Goal: Task Accomplishment & Management: Complete application form

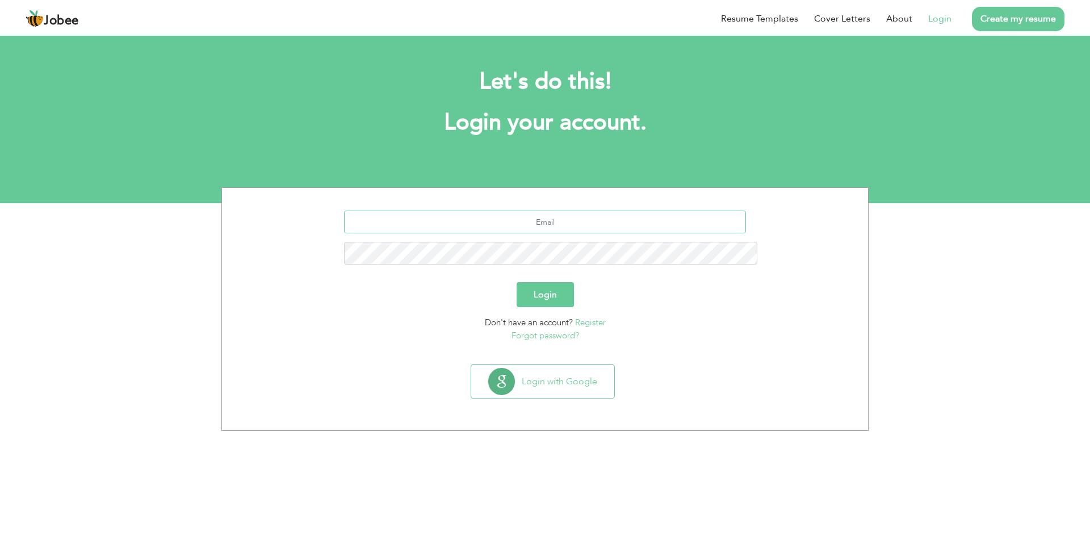
click at [549, 211] on input "text" at bounding box center [545, 222] width 402 height 23
click at [558, 211] on input "text" at bounding box center [545, 222] width 402 height 23
type input "A"
type input "asmabatool7224@gmail.com"
click at [540, 282] on button "Login" at bounding box center [544, 294] width 57 height 25
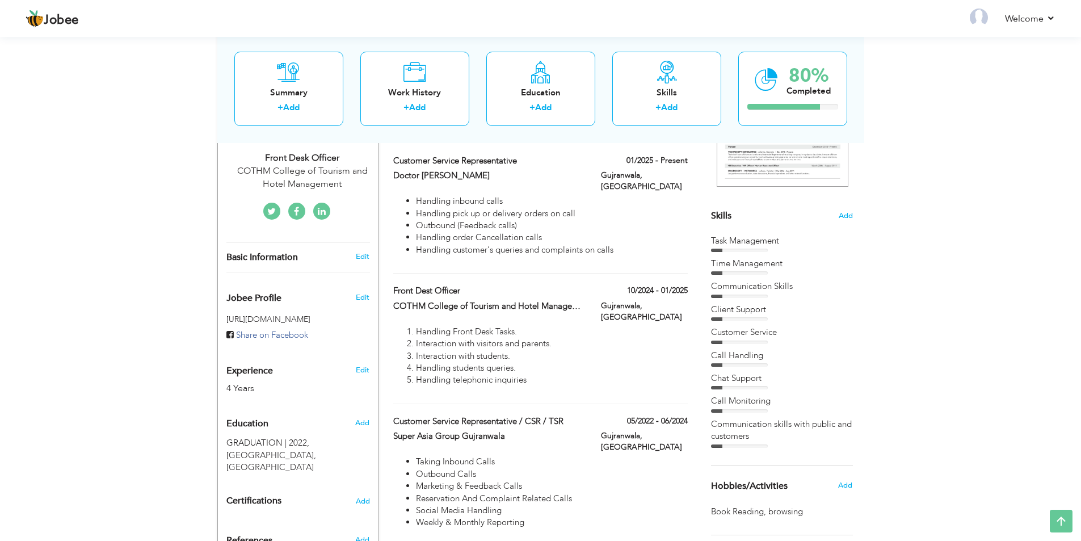
scroll to position [114, 0]
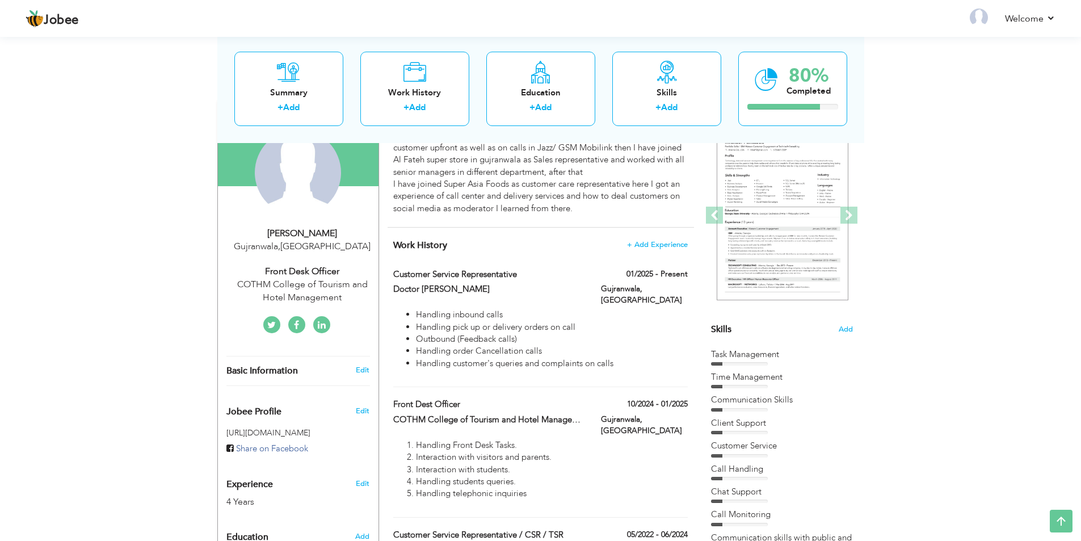
click at [320, 274] on div "Front Desk Officer" at bounding box center [302, 271] width 152 height 13
type input "Asma"
type input "Batool"
type input "03090000643"
select select "number:166"
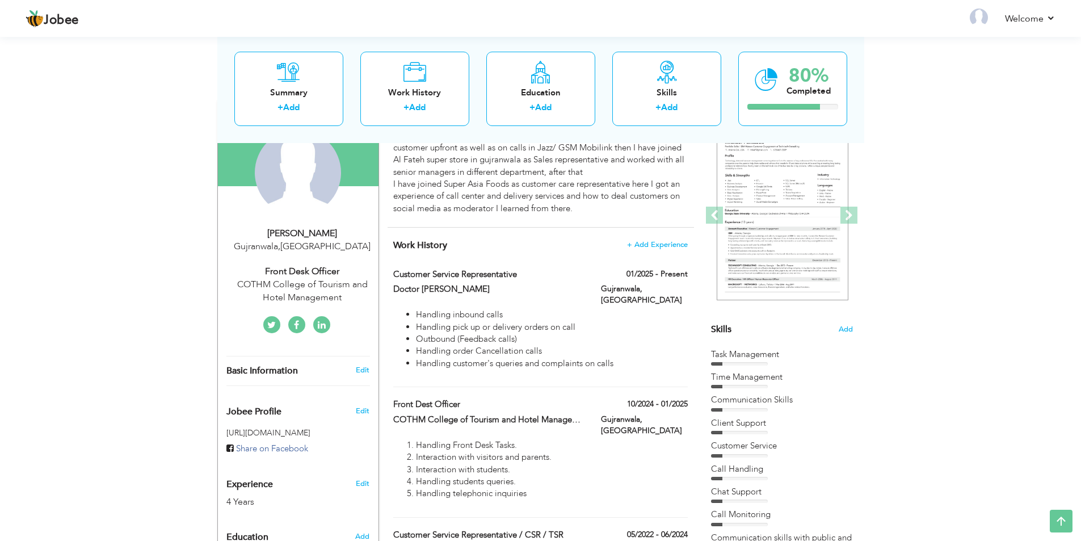
type input "Gujranwala"
select select "number:6"
type input "COTHM College of Tourism and Hotel Management"
type input "Front Desk Officer"
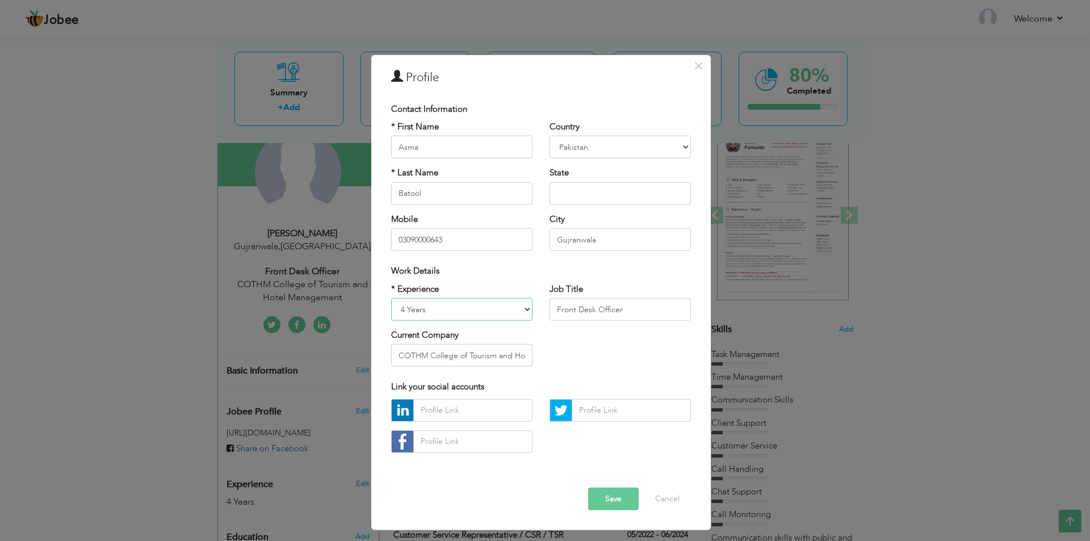
click at [526, 310] on select "Entry Level Less than 1 Year 1 Year 2 Years 3 Years 4 Years 5 Years 6 Years 7 Y…" at bounding box center [461, 309] width 141 height 23
click at [946, 274] on div "× Profile Contact Information * First Name Asma * Last Name Batool" at bounding box center [545, 270] width 1090 height 541
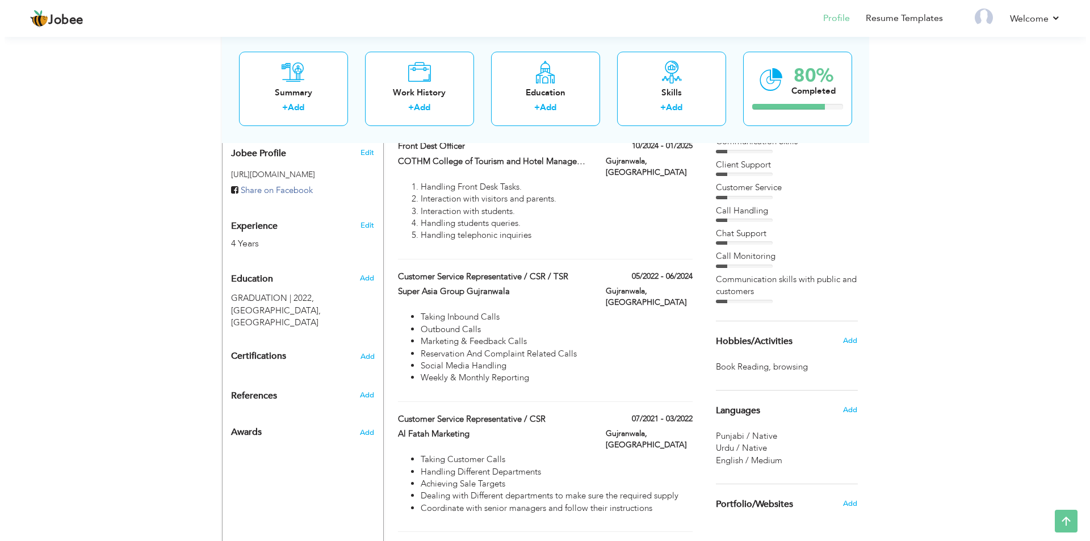
scroll to position [299, 0]
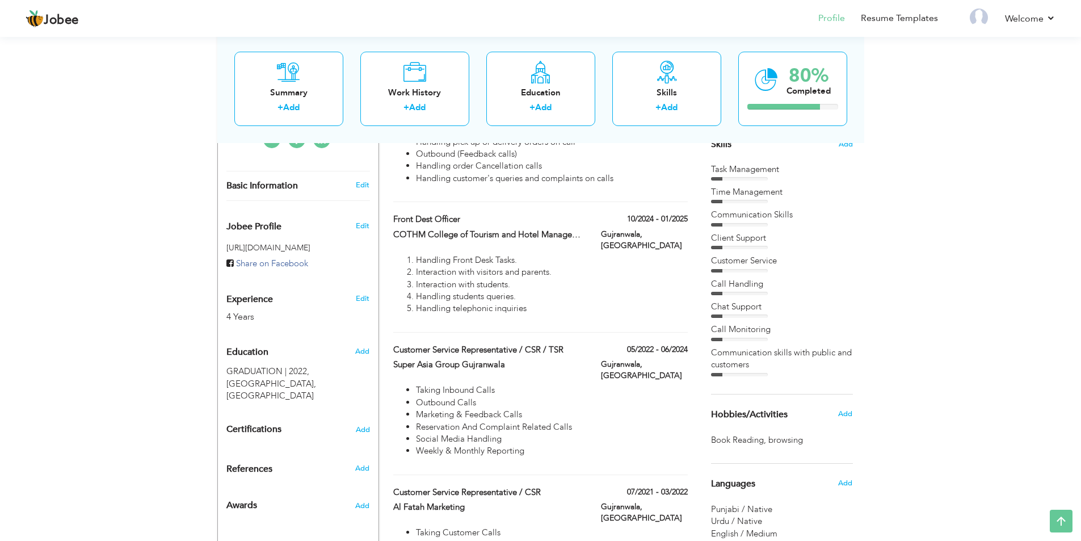
click at [237, 317] on div "4 Years" at bounding box center [284, 316] width 117 height 13
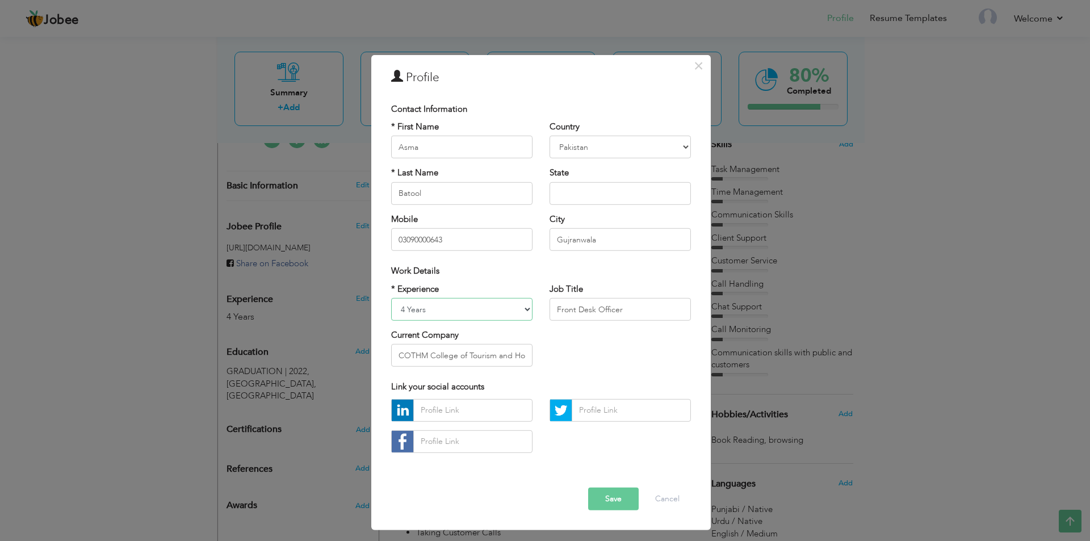
click at [521, 308] on select "Entry Level Less than 1 Year 1 Year 2 Years 3 Years 4 Years 5 Years 6 Years 7 Y…" at bounding box center [461, 309] width 141 height 23
select select "number:7"
click at [391, 298] on select "Entry Level Less than 1 Year 1 Year 2 Years 3 Years 4 Years 5 Years 6 Years 7 Y…" at bounding box center [461, 309] width 141 height 23
click at [513, 358] on input "COTHM College of Tourism and Hotel Management" at bounding box center [461, 355] width 141 height 23
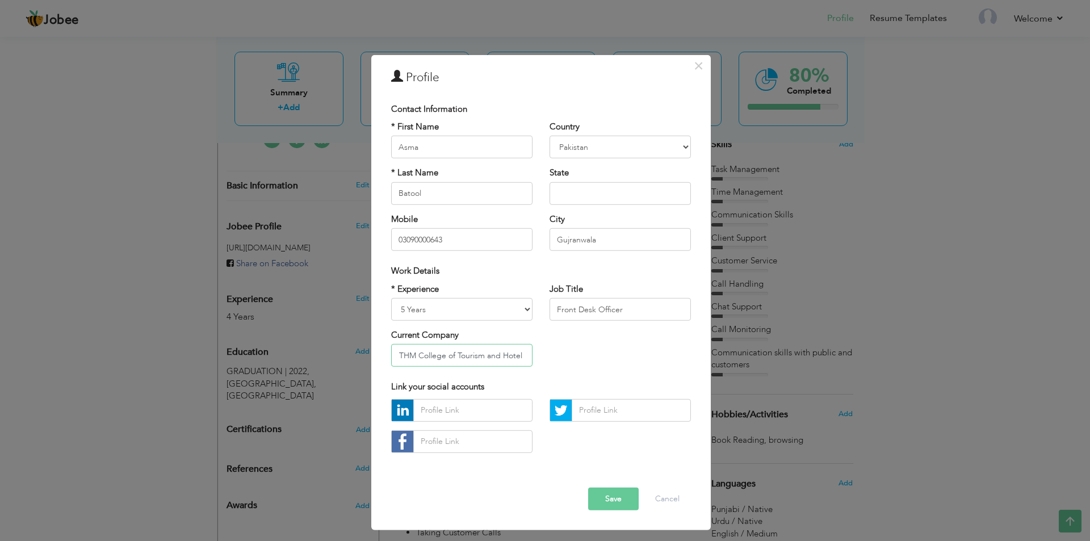
drag, startPoint x: 524, startPoint y: 355, endPoint x: 512, endPoint y: 355, distance: 11.9
click at [512, 356] on input "COTHM College of Tourism and Hotel Management" at bounding box center [461, 355] width 141 height 23
drag, startPoint x: 392, startPoint y: 354, endPoint x: 537, endPoint y: 367, distance: 145.3
click at [537, 367] on div "* Experience Entry Level Less than 1 Year 1 Year 2 Years 3 Years 4 Years 5 Year…" at bounding box center [462, 329] width 158 height 93
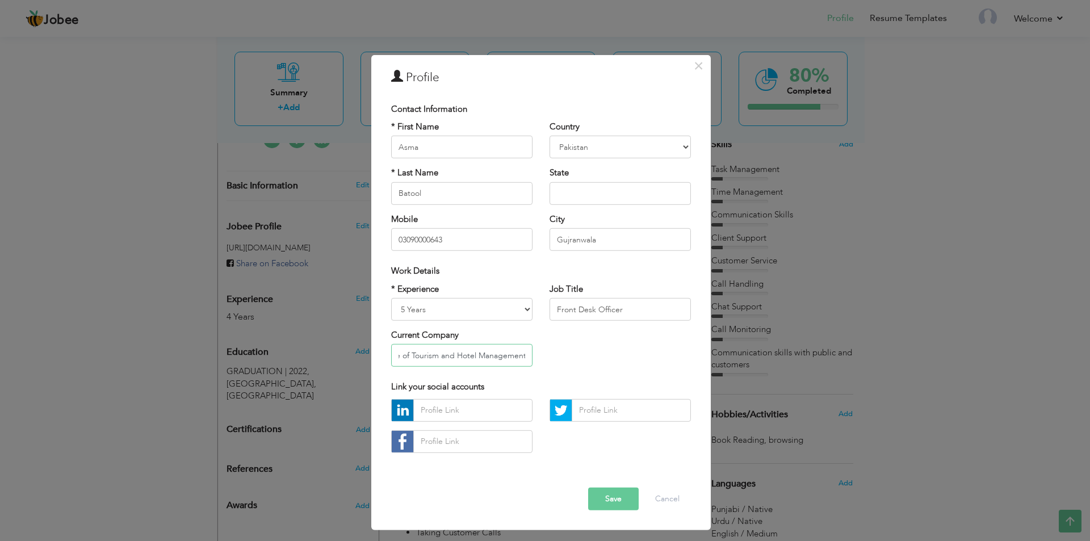
click at [428, 358] on input "COTHM College of Tourism and Hotel Management" at bounding box center [461, 355] width 141 height 23
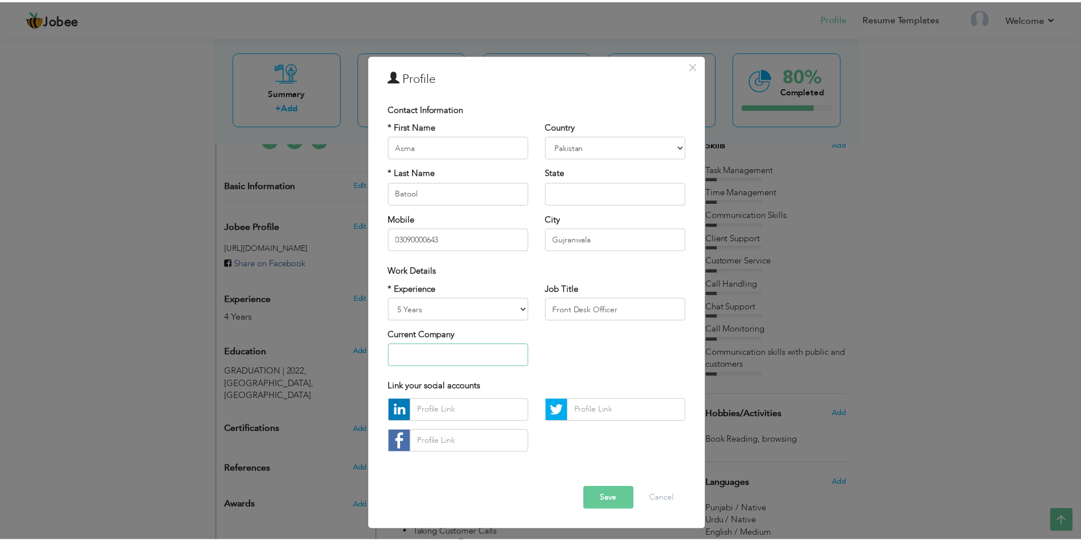
scroll to position [0, 0]
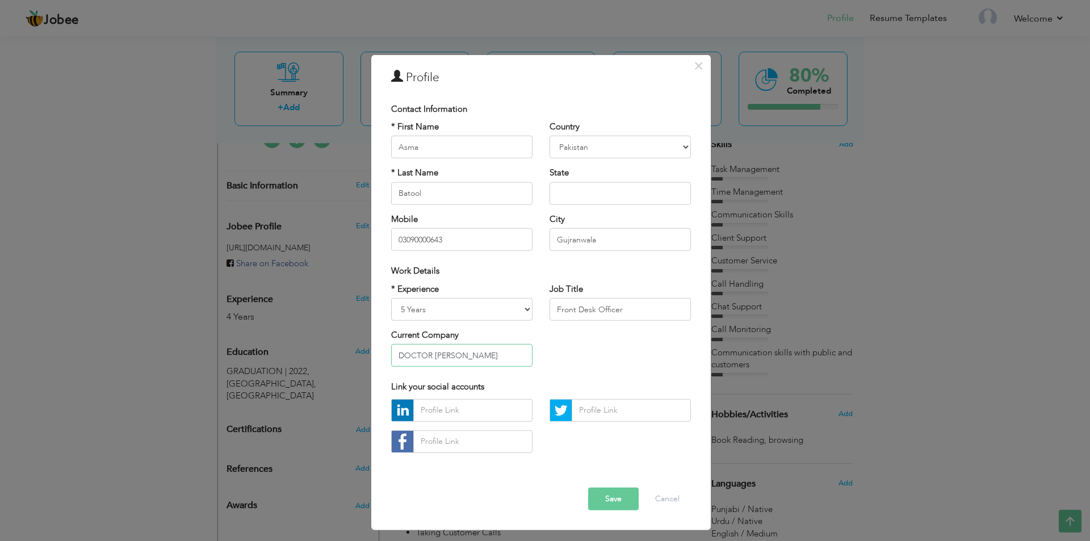
type input "DOCTOR SAUCY"
click at [585, 312] on input "Front Desk Officer" at bounding box center [619, 309] width 141 height 23
drag, startPoint x: 623, startPoint y: 314, endPoint x: 549, endPoint y: 326, distance: 74.7
click at [549, 326] on div "Job Title Front Desk Officer" at bounding box center [620, 306] width 158 height 46
type input "Customer Service Representative"
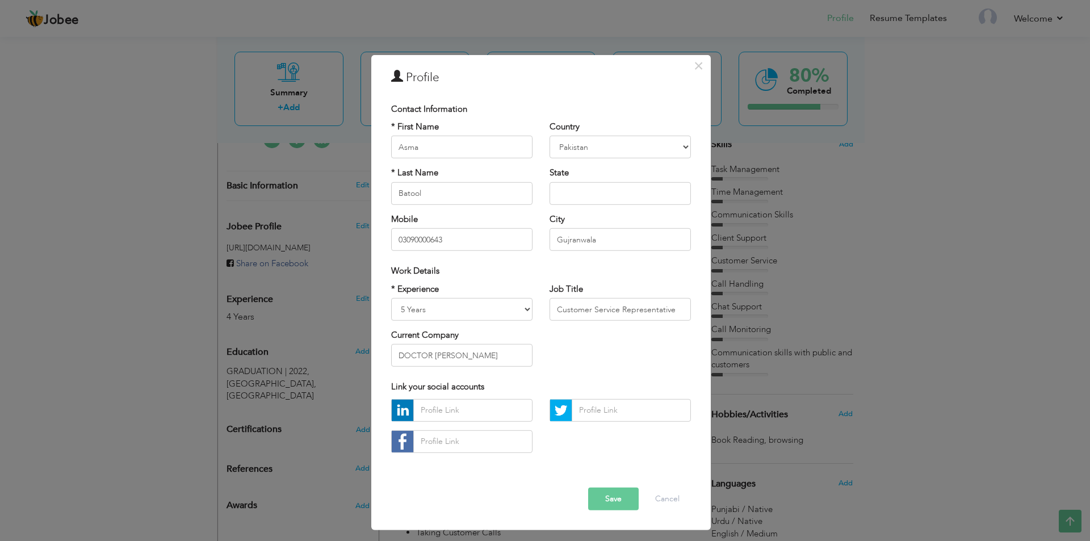
click at [616, 503] on button "Save" at bounding box center [613, 499] width 51 height 23
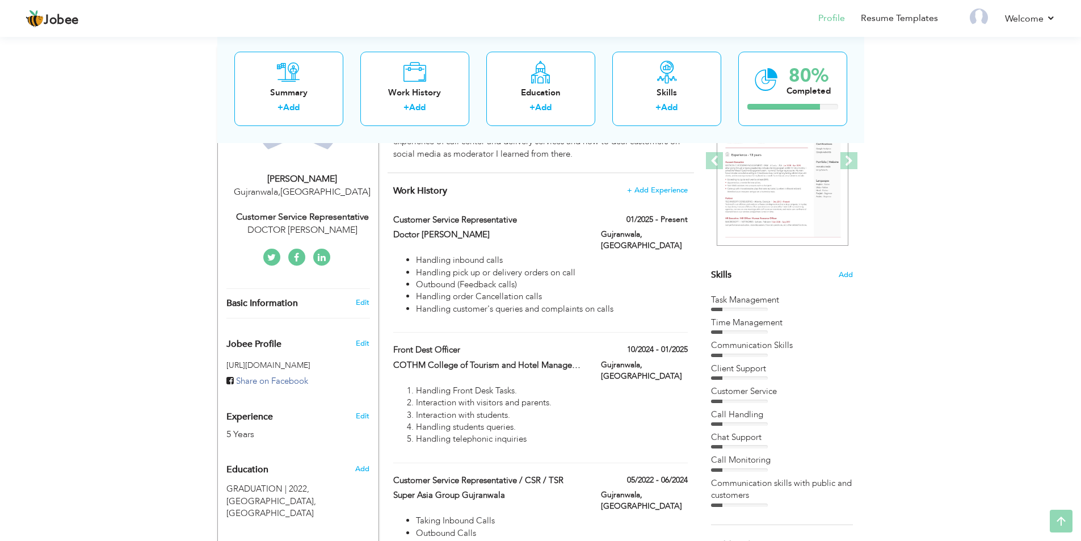
scroll to position [170, 0]
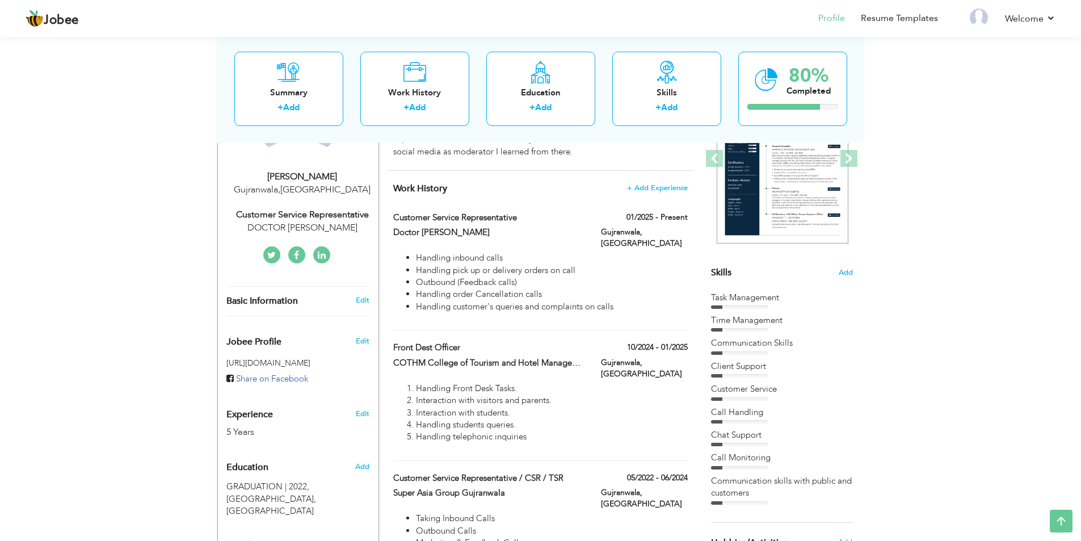
click at [330, 217] on div "Customer Service Representative" at bounding box center [302, 214] width 152 height 13
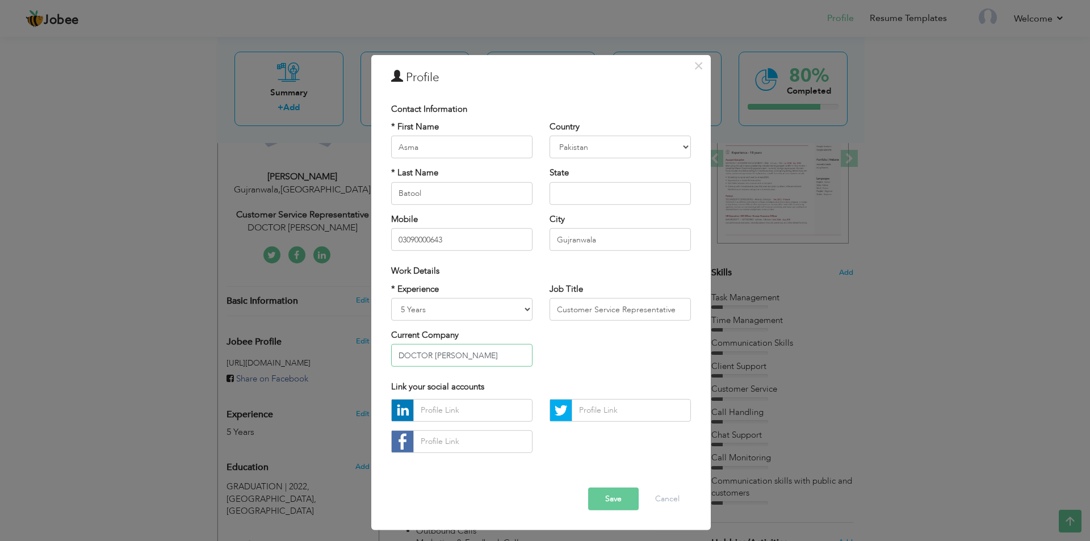
click at [397, 359] on input "DOCTOR SAUCY" at bounding box center [461, 355] width 141 height 23
type input "DOCTOR SAUCY"
click at [680, 306] on input "Customer Service Representative" at bounding box center [619, 309] width 141 height 23
click at [624, 502] on button "Save" at bounding box center [613, 499] width 51 height 23
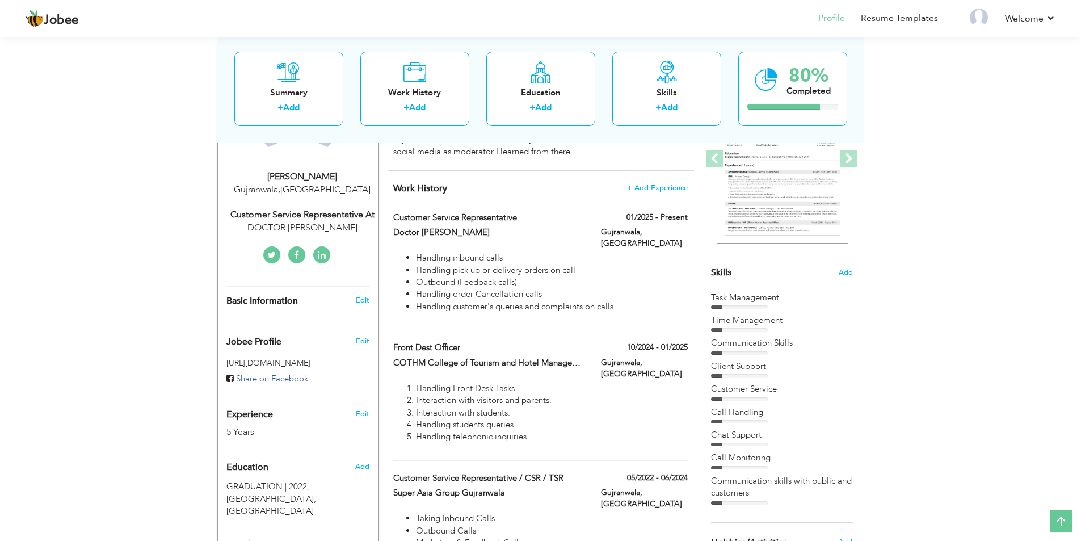
click at [361, 213] on div "Customer Service Representative At" at bounding box center [302, 214] width 152 height 13
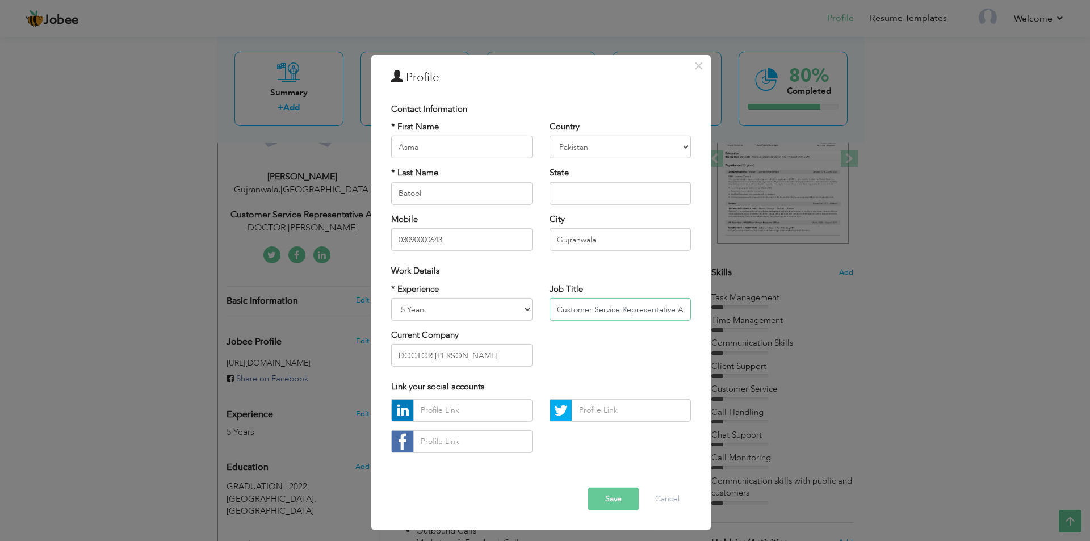
click at [599, 312] on input "Customer Service Representative At" at bounding box center [619, 309] width 141 height 23
drag, startPoint x: 674, startPoint y: 310, endPoint x: 722, endPoint y: 310, distance: 48.2
click at [722, 310] on div "× Profile Contact Information * First Name Asma * Last Name Batool" at bounding box center [545, 270] width 1090 height 541
type input "Customer Service Representative"
click at [615, 496] on button "Save" at bounding box center [613, 499] width 51 height 23
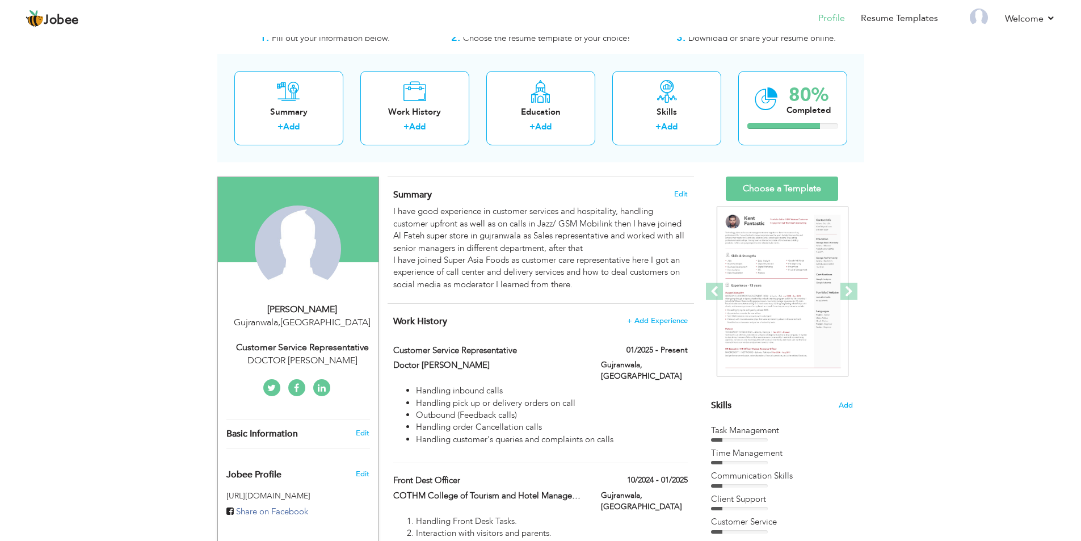
scroll to position [57, 0]
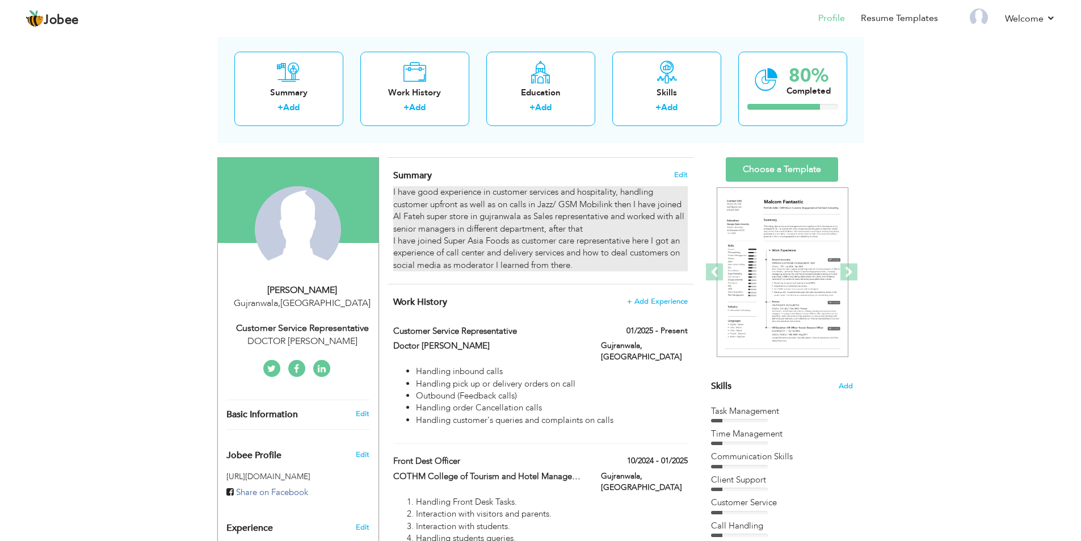
click at [570, 266] on div "I have good experience in customer services and hospitality, handling customer …" at bounding box center [540, 228] width 294 height 85
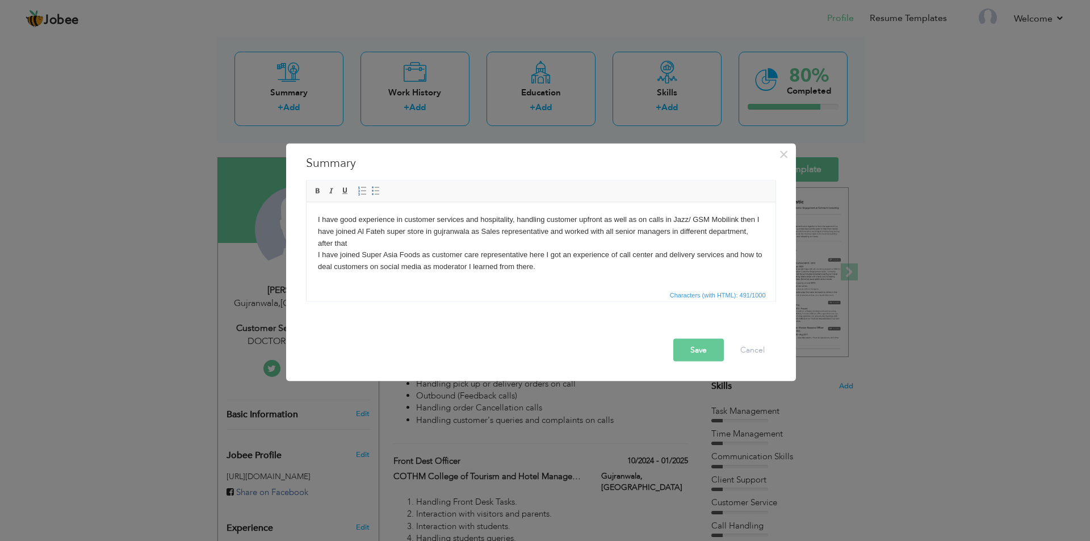
click at [551, 268] on body "I have good experience in customer services and hospitality, handling customer …" at bounding box center [540, 242] width 446 height 59
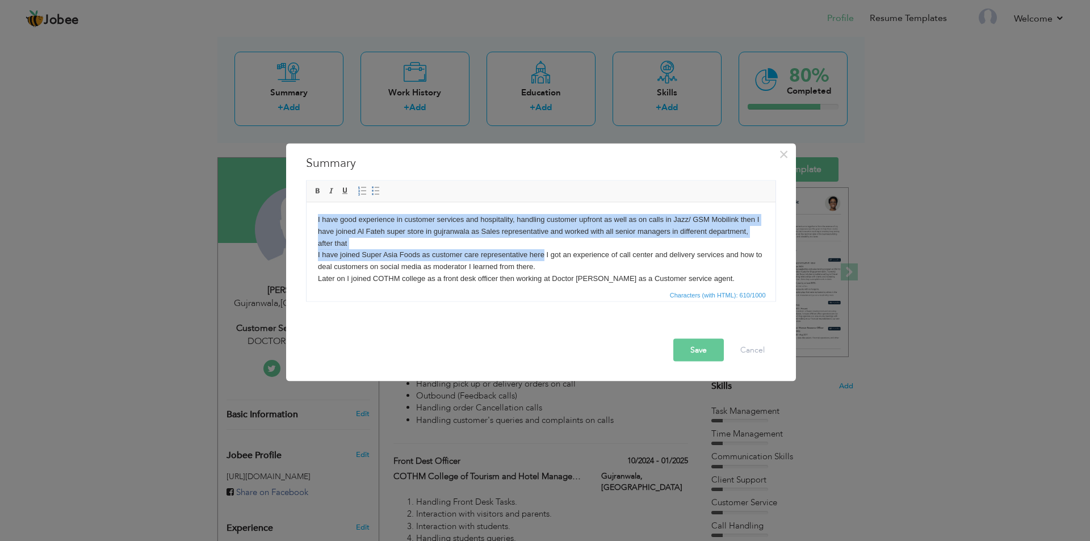
drag, startPoint x: 544, startPoint y: 255, endPoint x: 593, endPoint y: 249, distance: 49.8
click at [593, 249] on body "I have good experience in customer services and hospitality, handling customer …" at bounding box center [540, 248] width 446 height 71
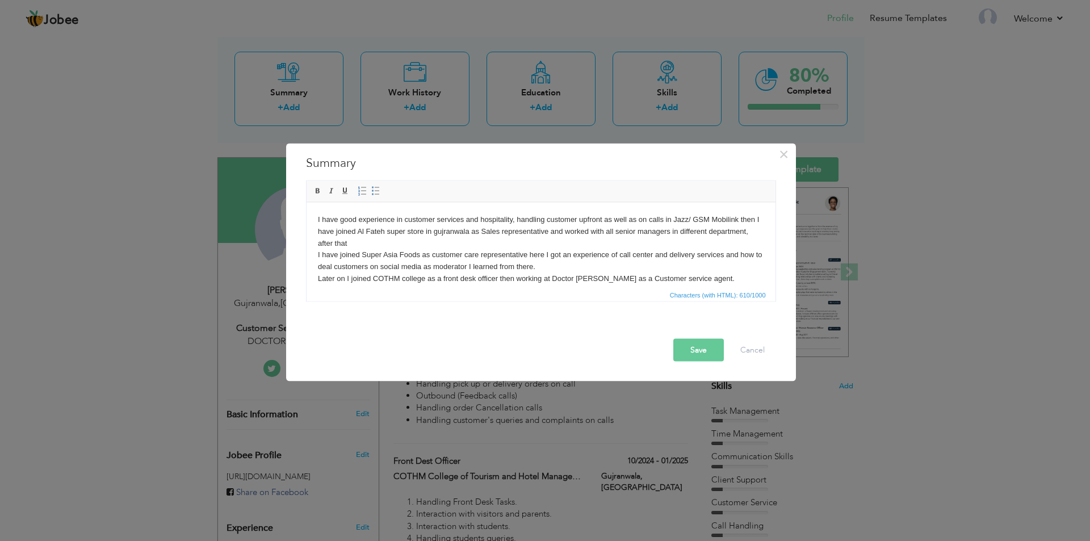
click at [572, 252] on body "I have good experience in customer services and hospitality, handling customer …" at bounding box center [540, 248] width 446 height 71
click at [710, 347] on button "Save" at bounding box center [698, 349] width 51 height 23
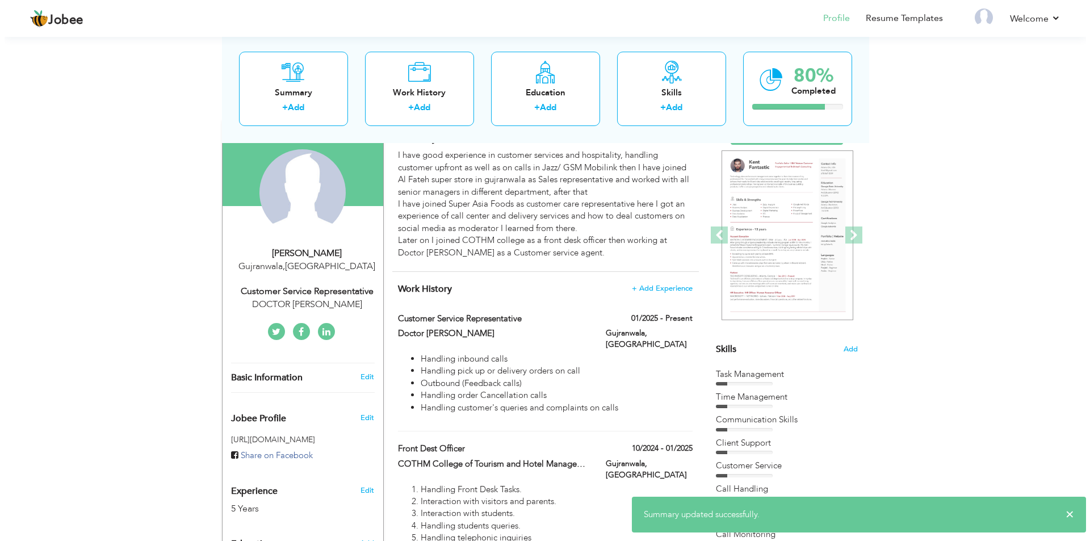
scroll to position [114, 0]
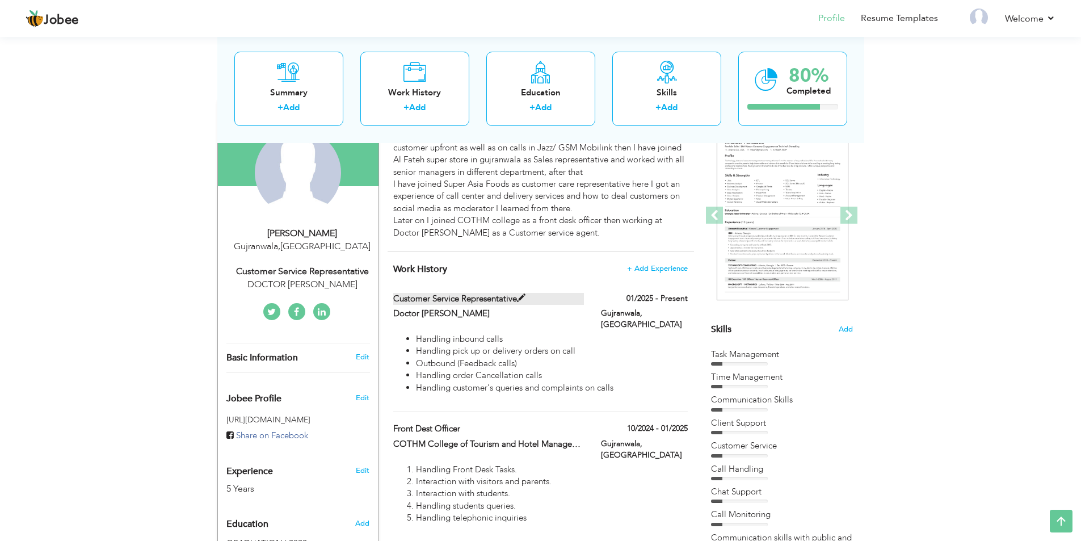
click at [523, 299] on span at bounding box center [521, 298] width 9 height 9
type input "Customer service Representative"
type input "Doctor Saucy"
type input "01/2025"
type input "Pakistan"
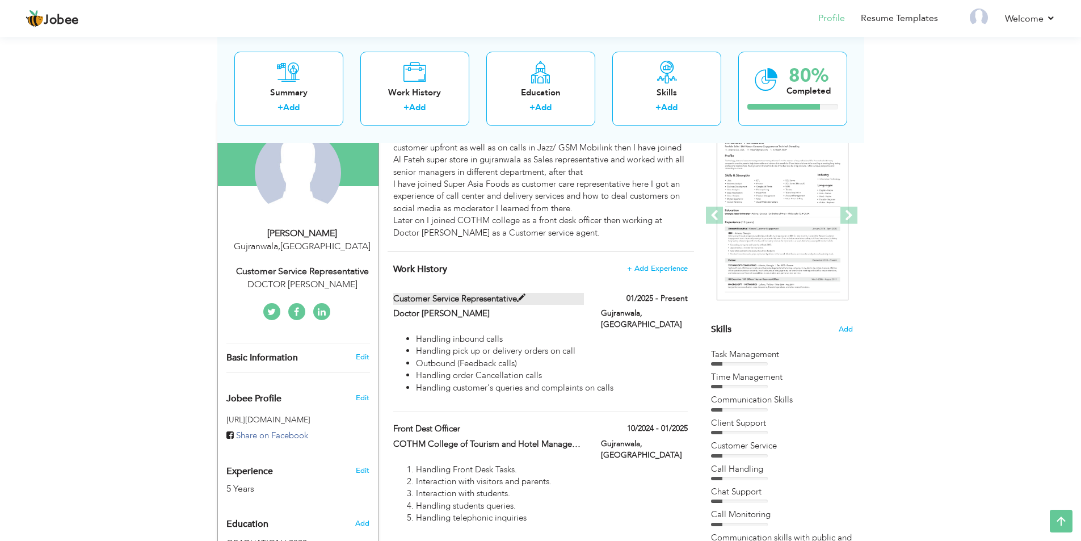
type input "Gujranwala"
checkbox input "true"
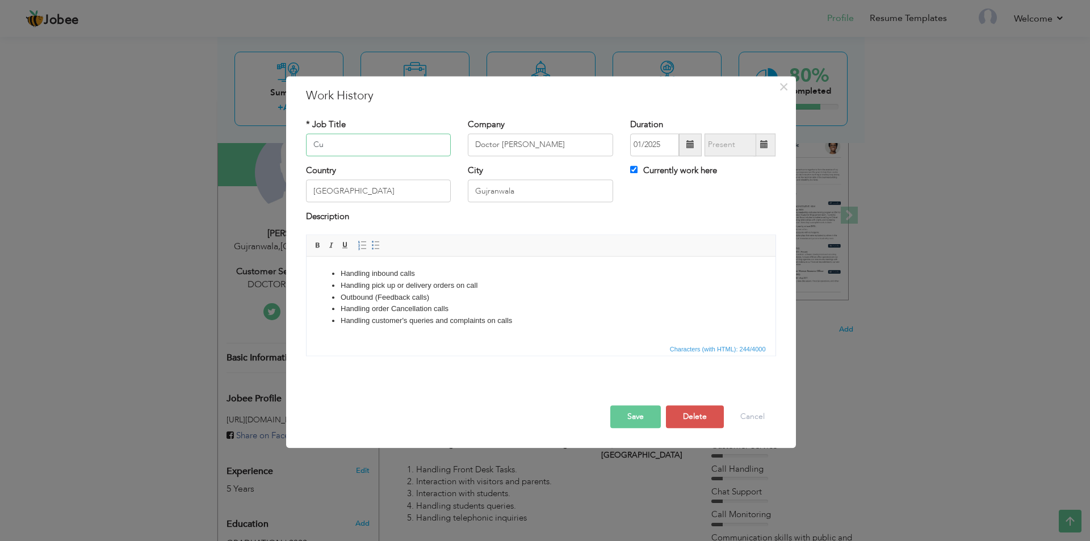
type input "C"
type input "ASSISTANT MANAGER"
click at [644, 419] on button "Save" at bounding box center [635, 416] width 51 height 23
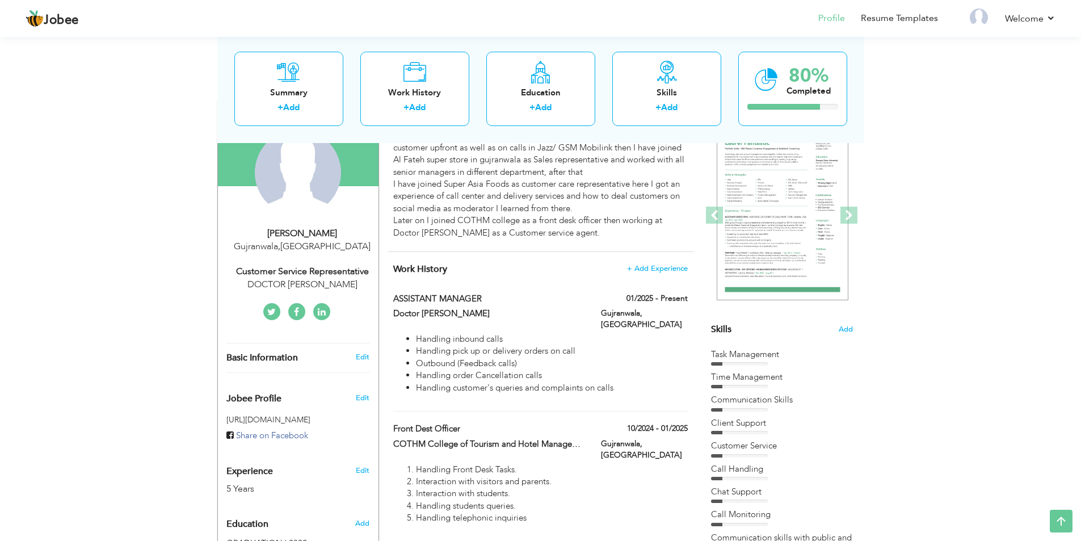
click at [334, 272] on div "Customer Service Representative" at bounding box center [302, 271] width 152 height 13
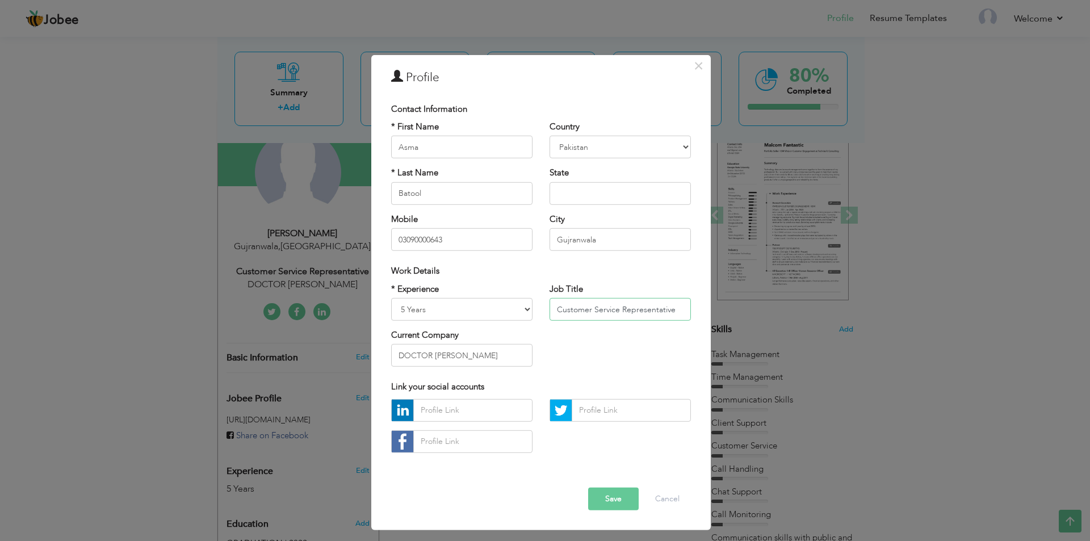
click at [575, 314] on input "Customer Service Representative" at bounding box center [619, 309] width 141 height 23
drag, startPoint x: 575, startPoint y: 314, endPoint x: 674, endPoint y: 310, distance: 98.8
click at [674, 310] on input "Customer Service Representative" at bounding box center [619, 309] width 141 height 23
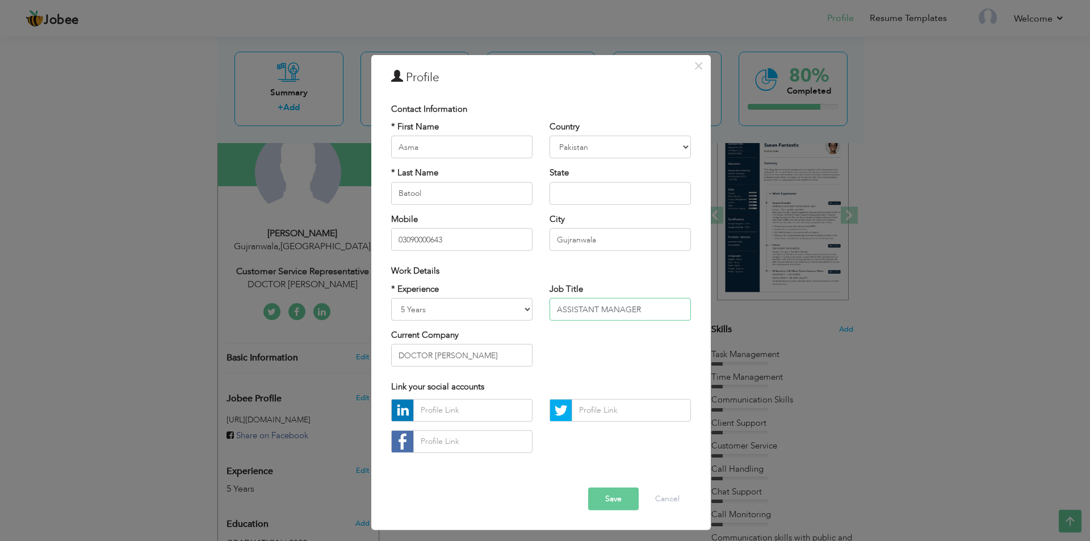
type input "ASSISTANT MANAGER"
click at [620, 501] on button "Save" at bounding box center [613, 499] width 51 height 23
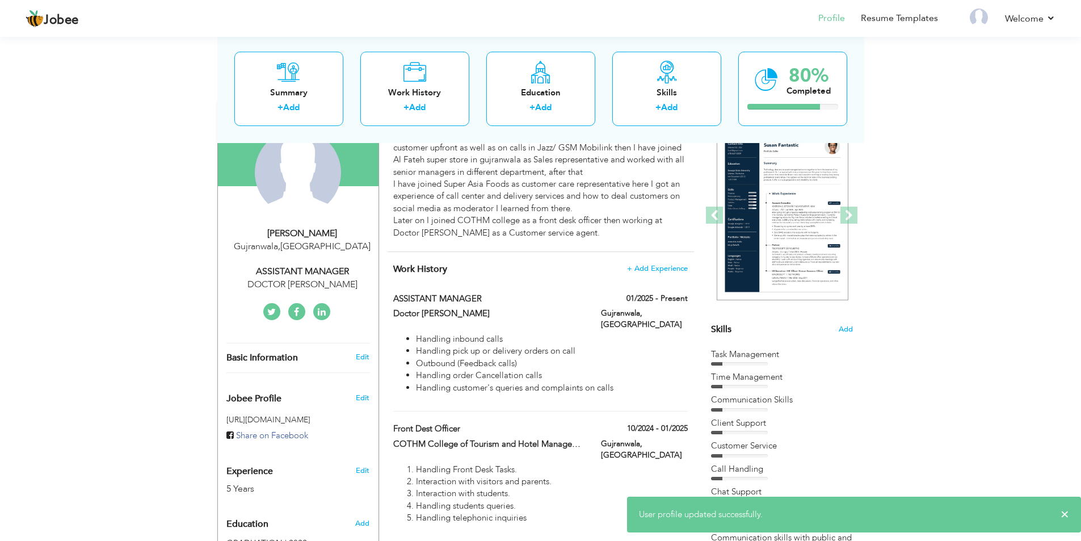
click at [965, 270] on div "View Resume Export PDF Profile Summary Public Link Experience Education Awards …" at bounding box center [540, 467] width 1081 height 1092
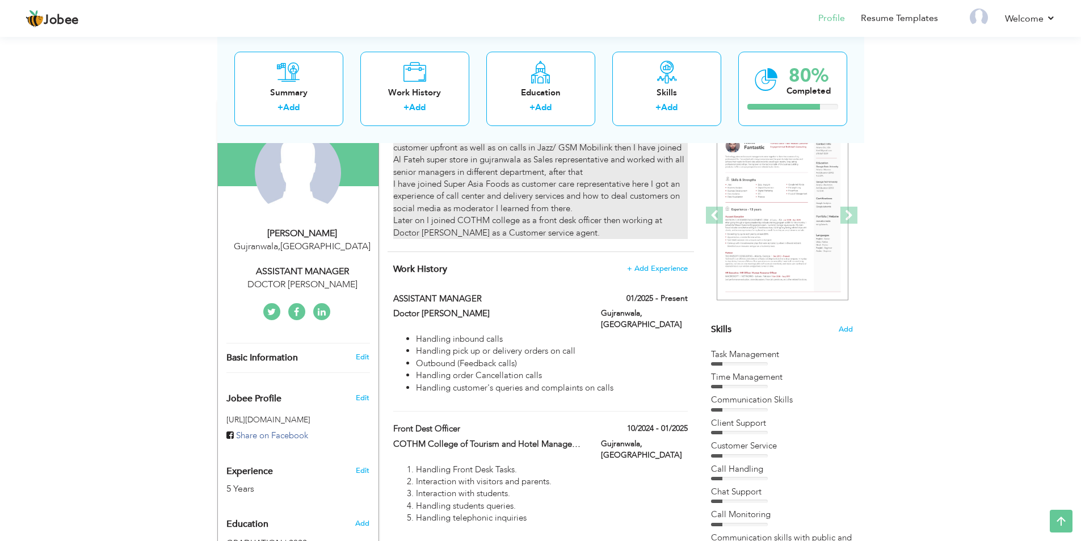
click at [482, 235] on div "I have good experience in customer services and hospitality, handling customer …" at bounding box center [540, 184] width 294 height 110
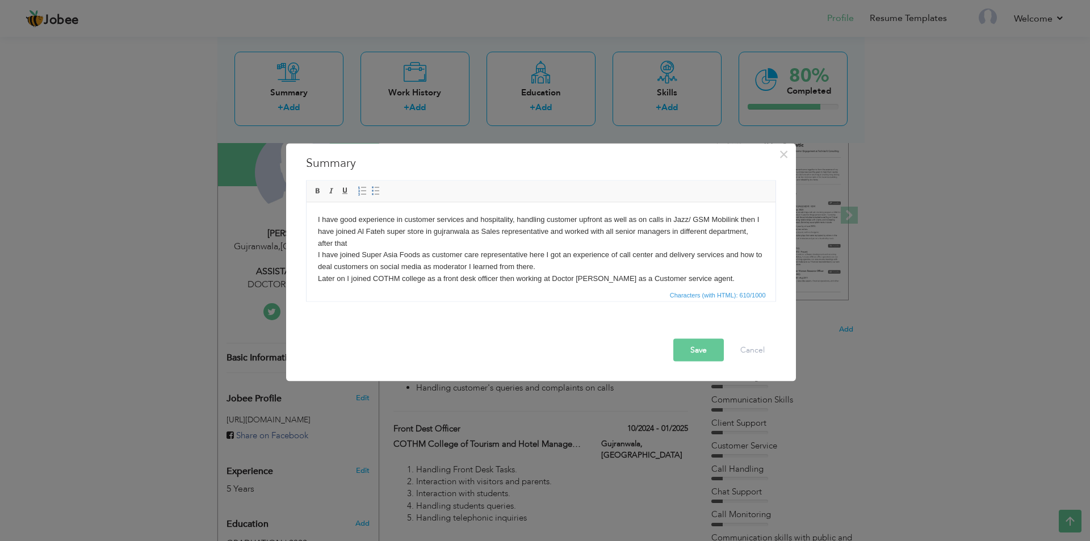
click at [699, 276] on body "I have good experience in customer services and hospitality, handling customer …" at bounding box center [540, 248] width 446 height 71
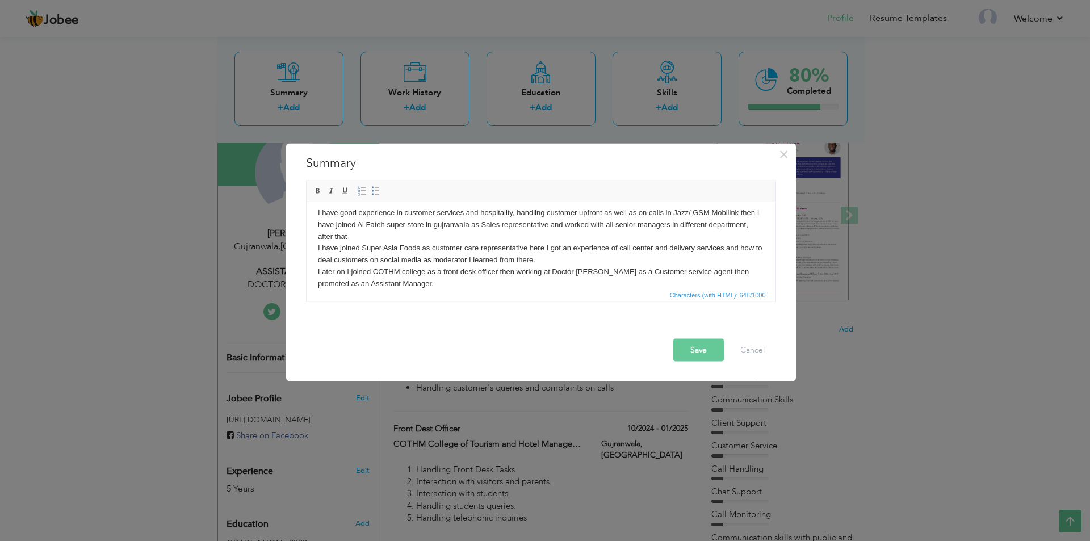
click at [694, 351] on button "Save" at bounding box center [698, 349] width 51 height 23
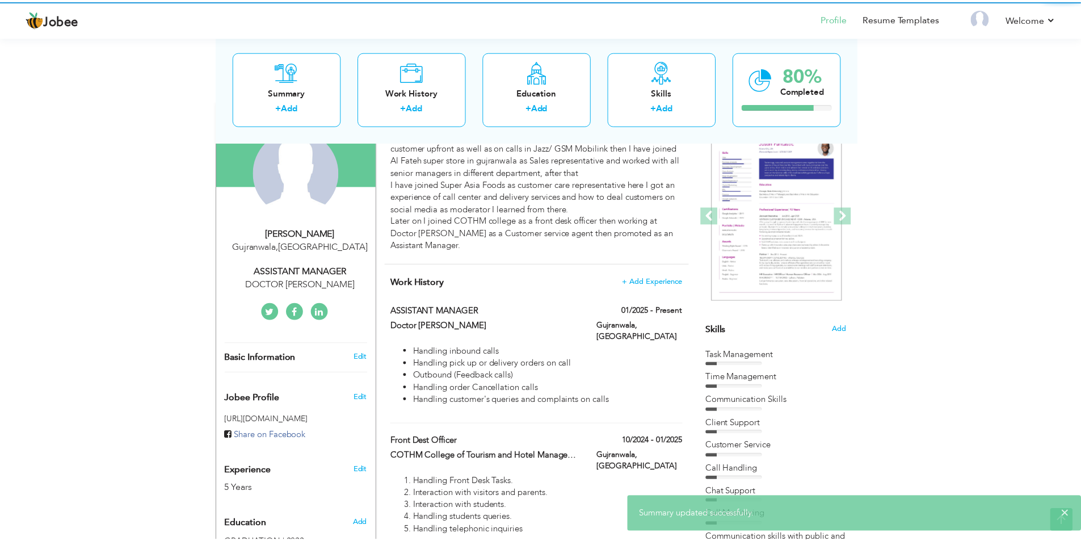
scroll to position [0, 0]
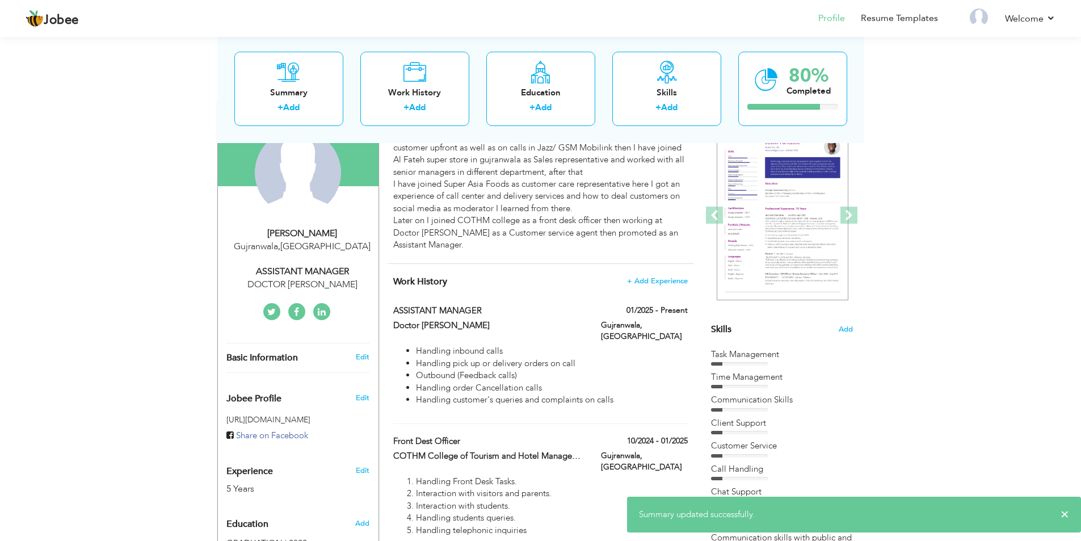
click at [967, 323] on div "View Resume Export PDF Profile Summary Public Link Experience Education Awards …" at bounding box center [540, 473] width 1081 height 1104
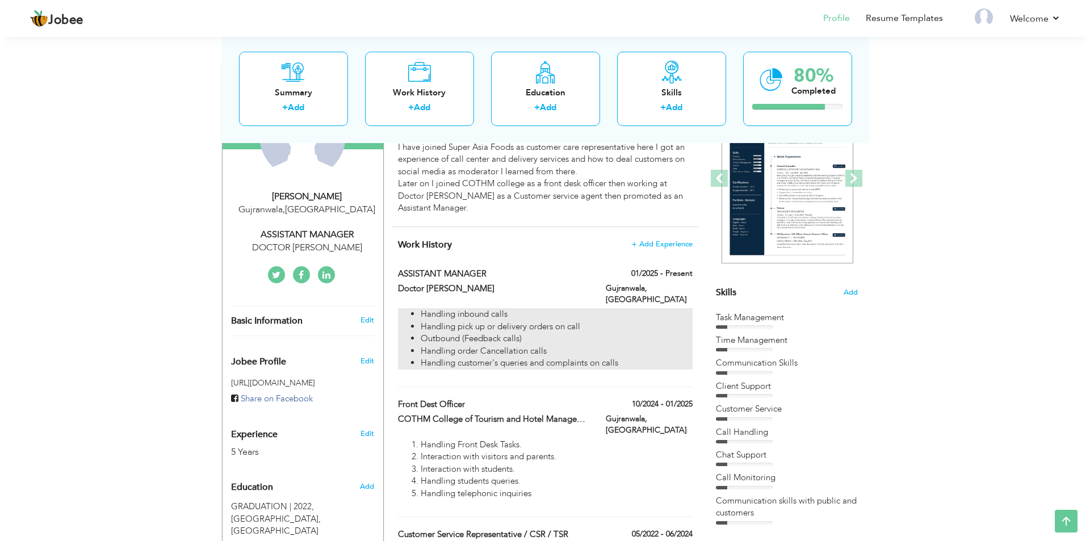
scroll to position [170, 0]
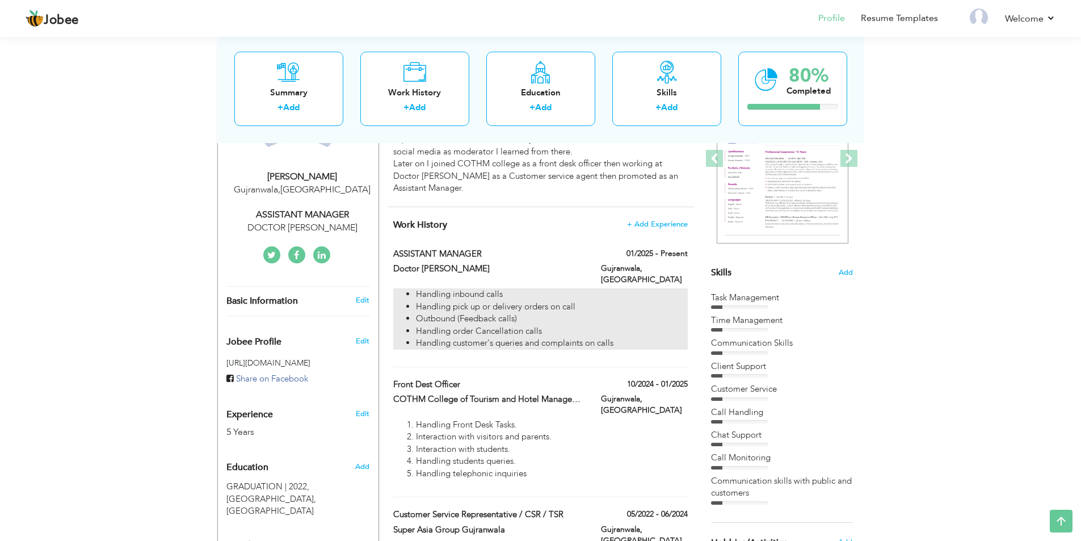
click at [619, 337] on li "Handling customer's queries and complaints on calls" at bounding box center [551, 343] width 271 height 12
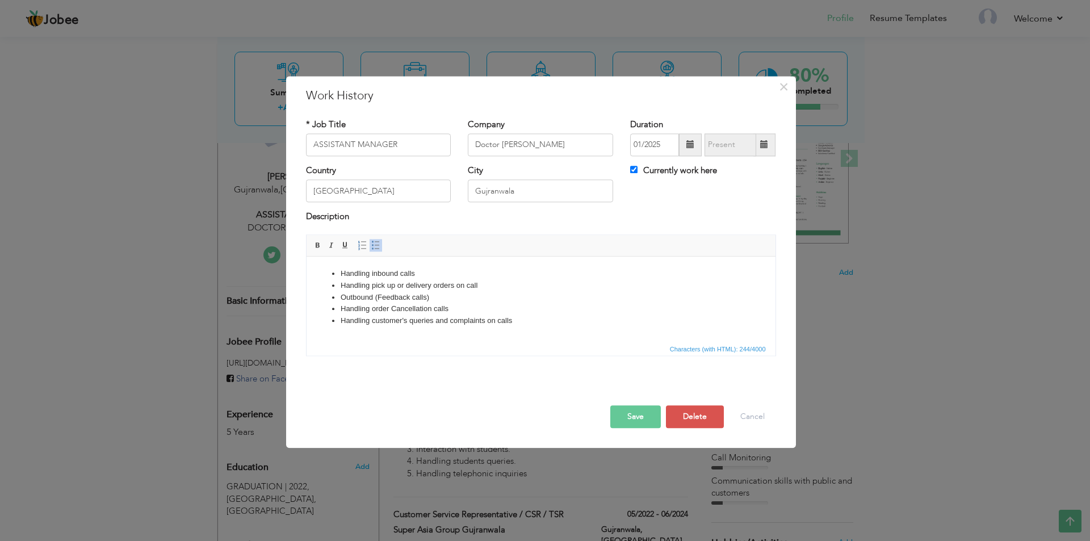
click at [521, 326] on li "Handling customer's queries and complaints on calls" at bounding box center [540, 321] width 401 height 12
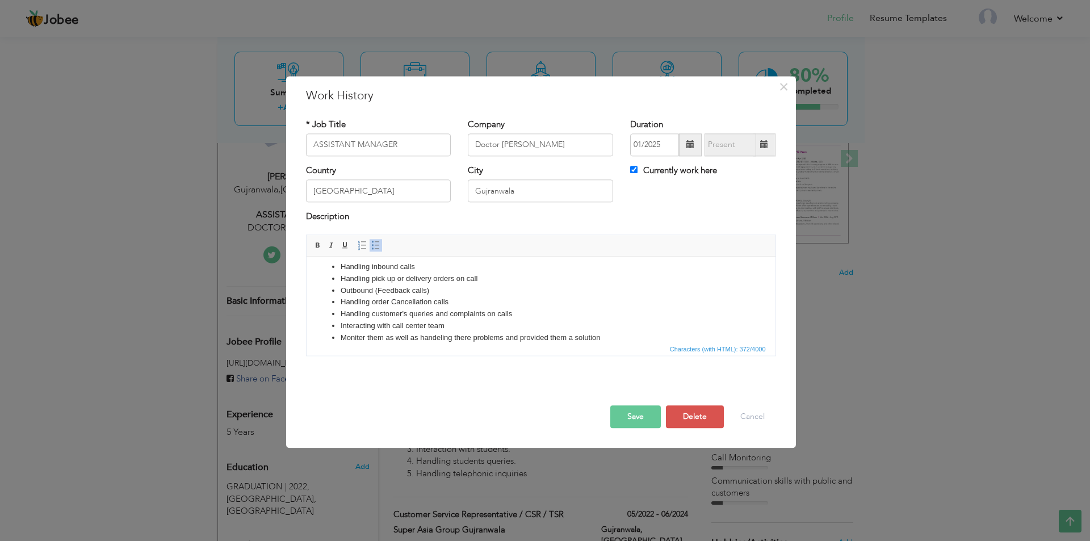
click at [633, 415] on button "Save" at bounding box center [635, 416] width 51 height 23
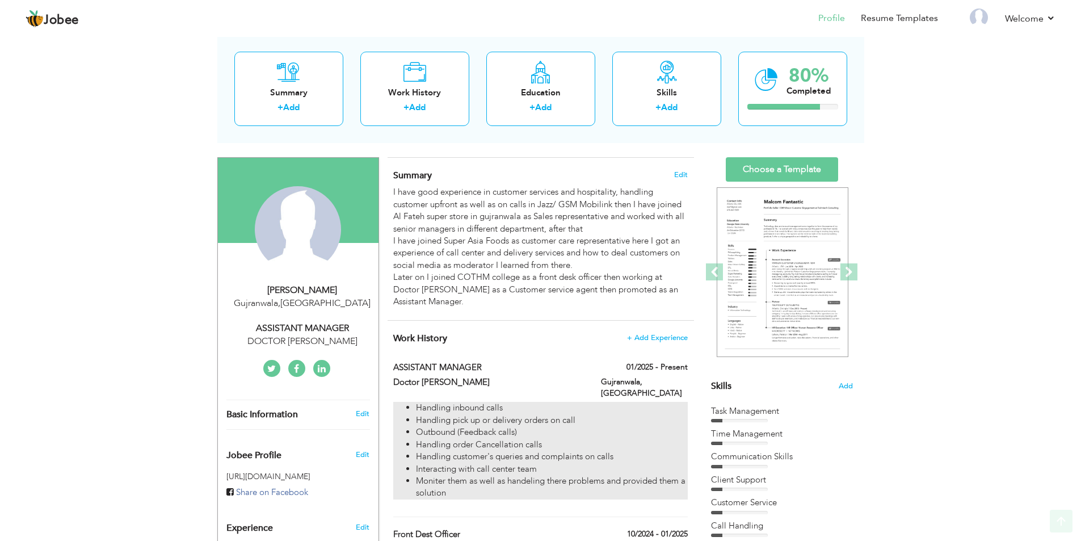
scroll to position [0, 0]
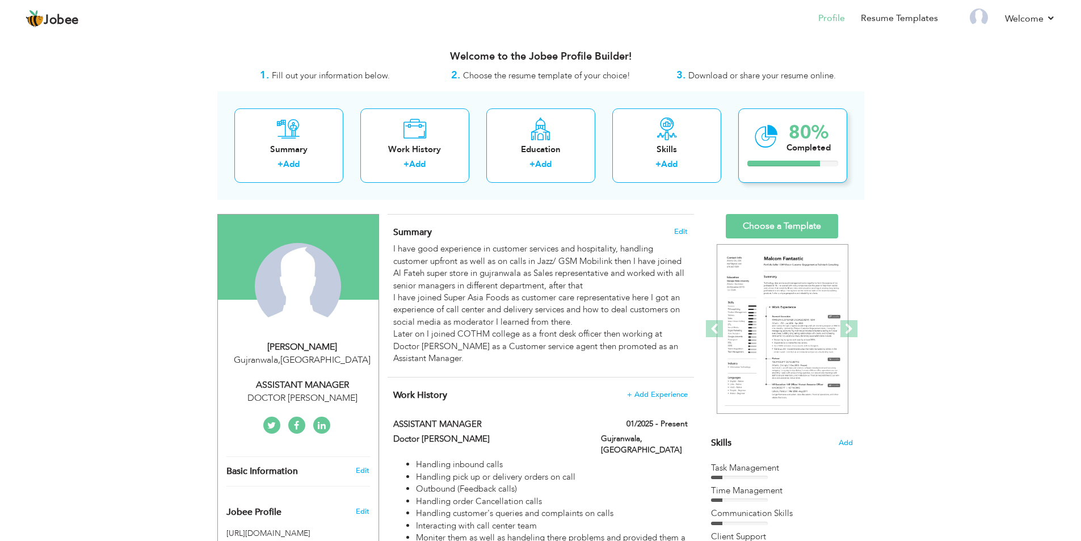
click at [810, 140] on div "80%" at bounding box center [809, 132] width 44 height 19
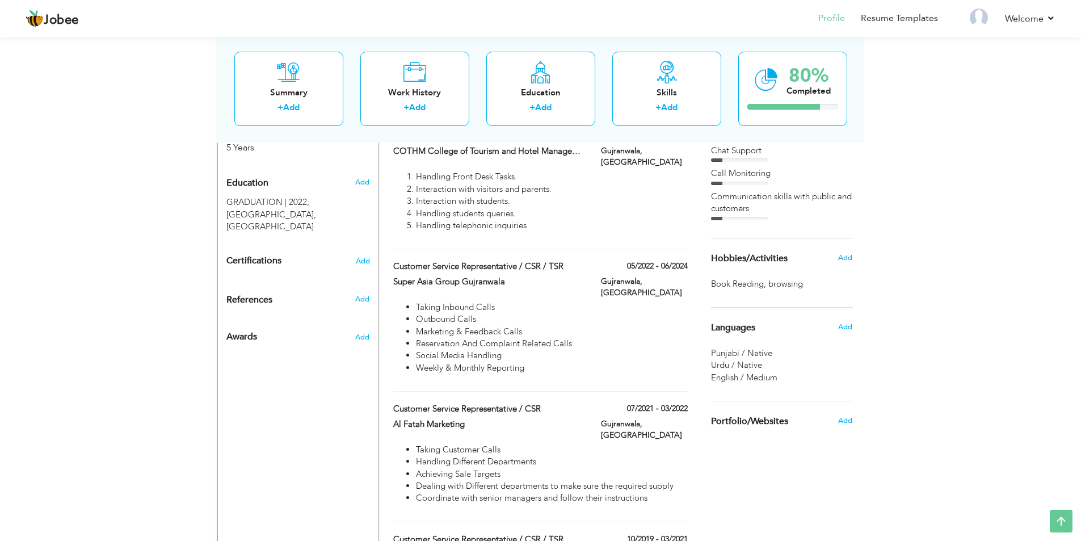
scroll to position [599, 0]
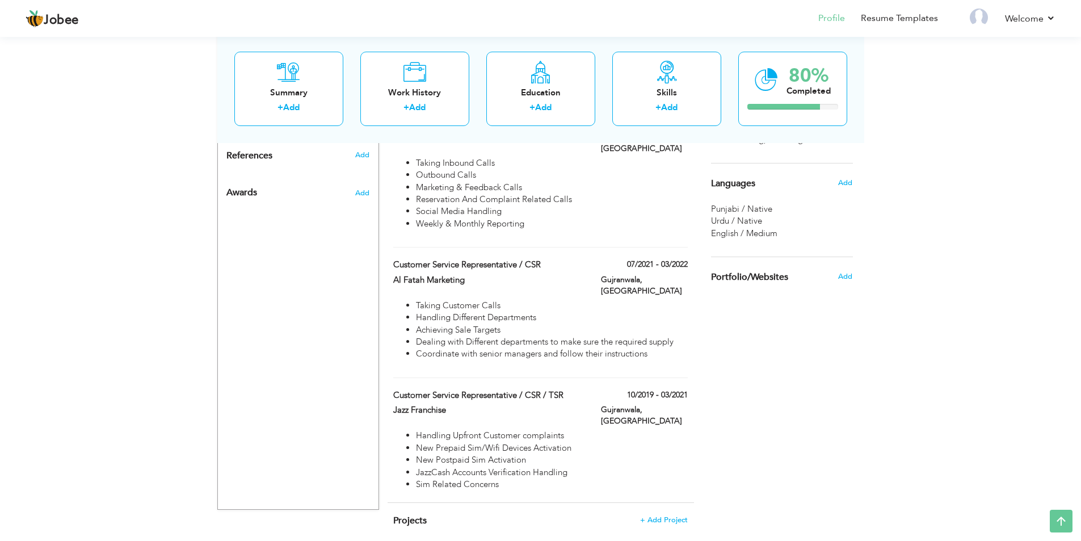
click at [857, 368] on div "Choose a Template ‹" at bounding box center [784, 62] width 162 height 894
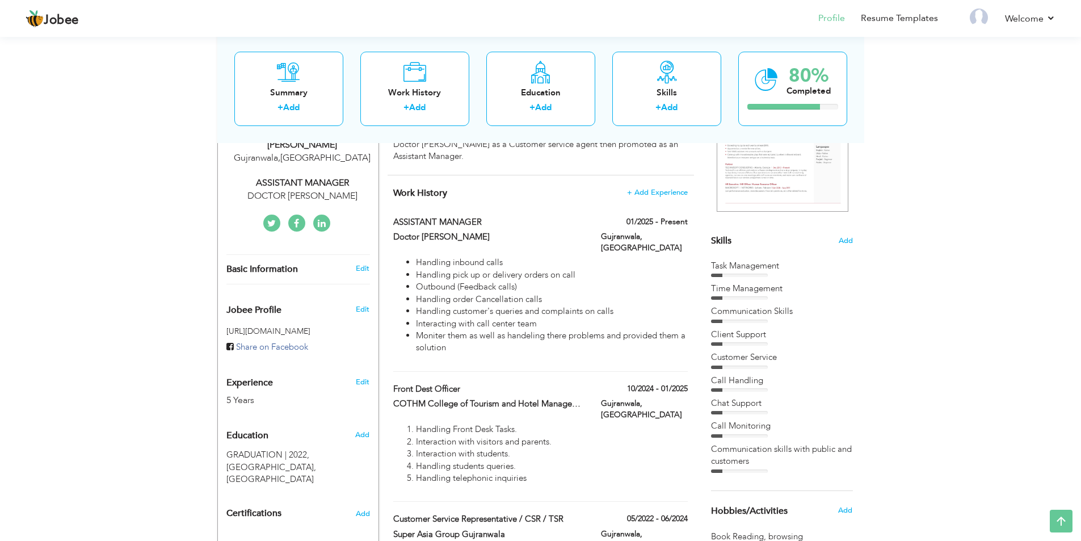
scroll to position [201, 0]
click at [846, 241] on span "Add" at bounding box center [845, 241] width 15 height 11
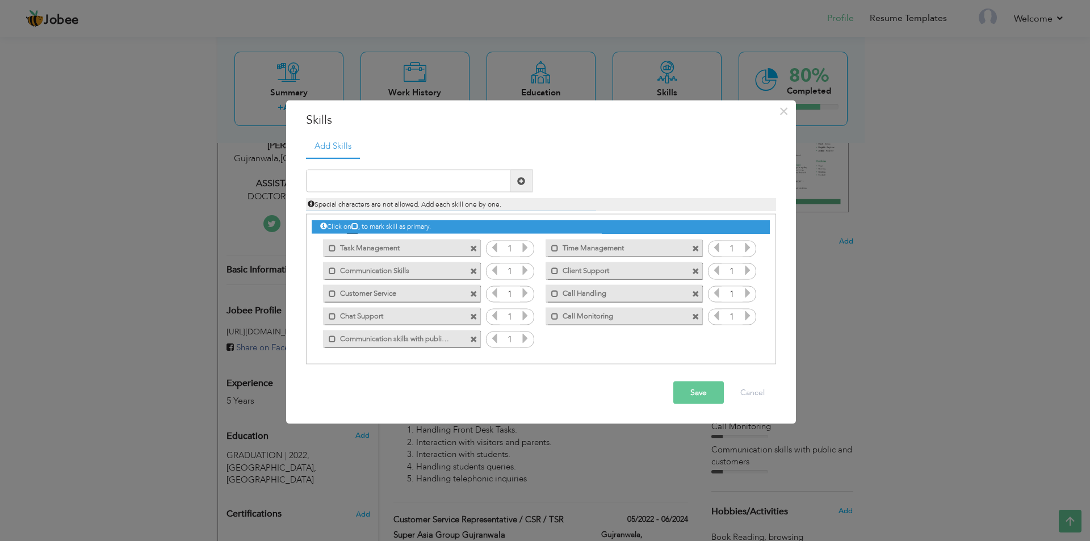
click at [692, 393] on button "Save" at bounding box center [698, 392] width 51 height 23
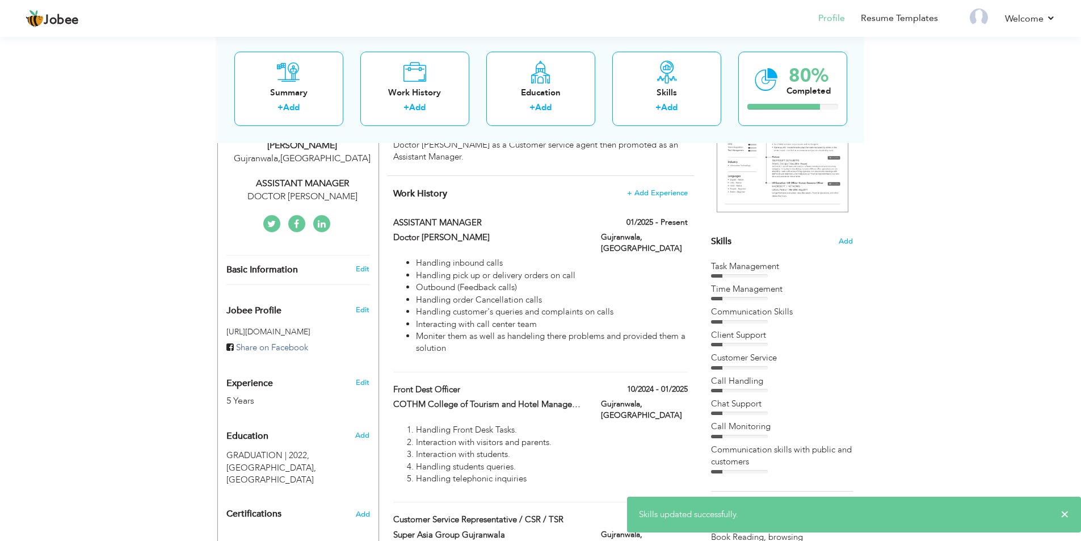
click at [925, 311] on div "View Resume Export PDF Profile Summary Public Link Experience Education Awards …" at bounding box center [540, 403] width 1081 height 1141
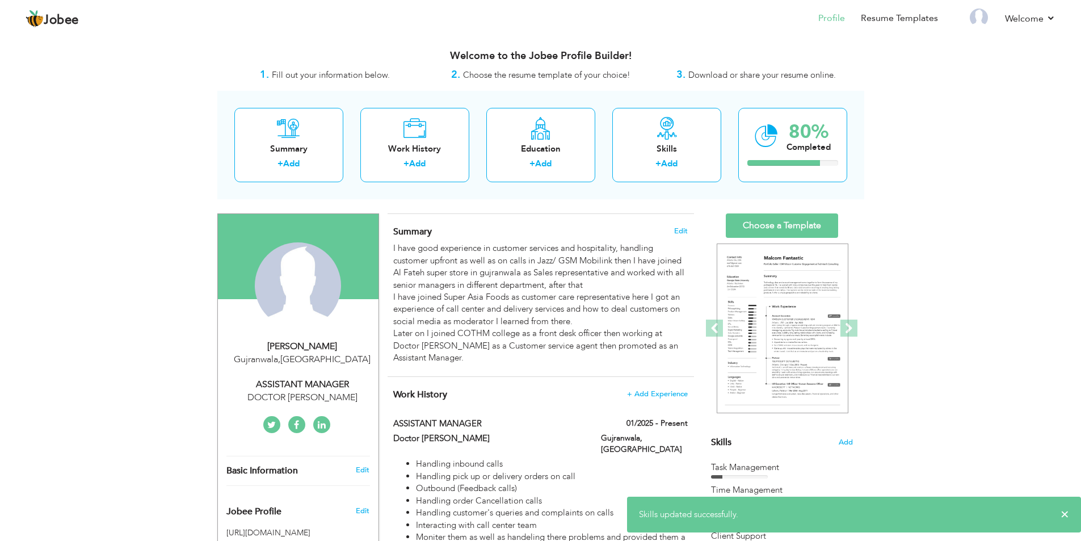
scroll to position [0, 0]
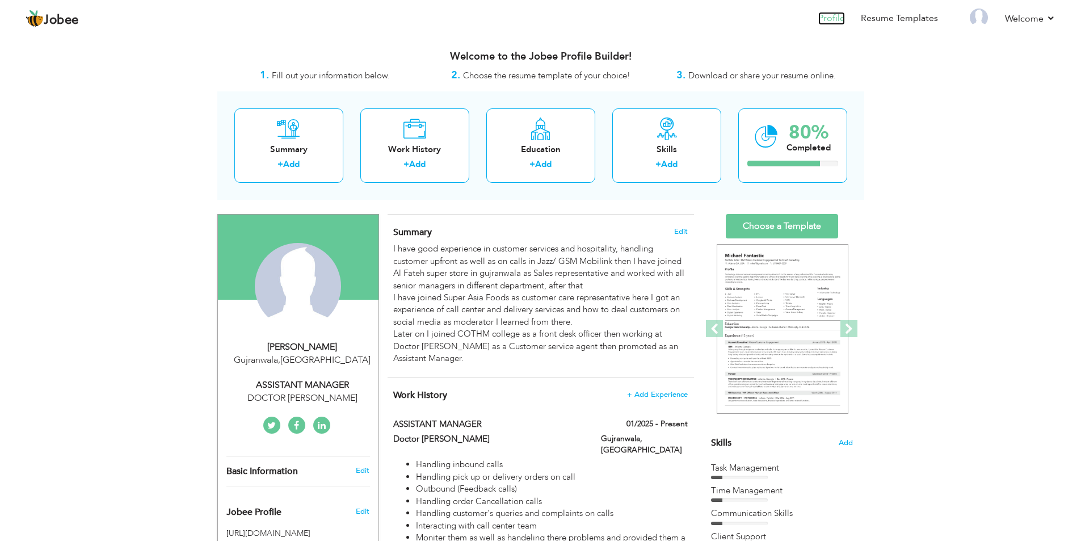
click at [837, 23] on link "Profile" at bounding box center [831, 18] width 27 height 13
click at [767, 230] on link "Choose a Template" at bounding box center [782, 226] width 112 height 24
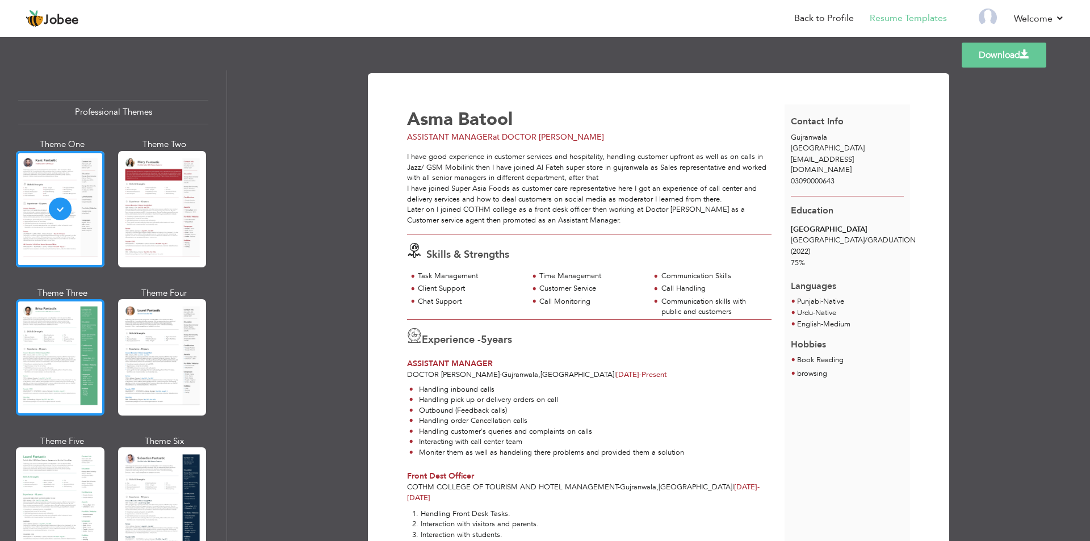
click at [61, 340] on div at bounding box center [60, 357] width 89 height 116
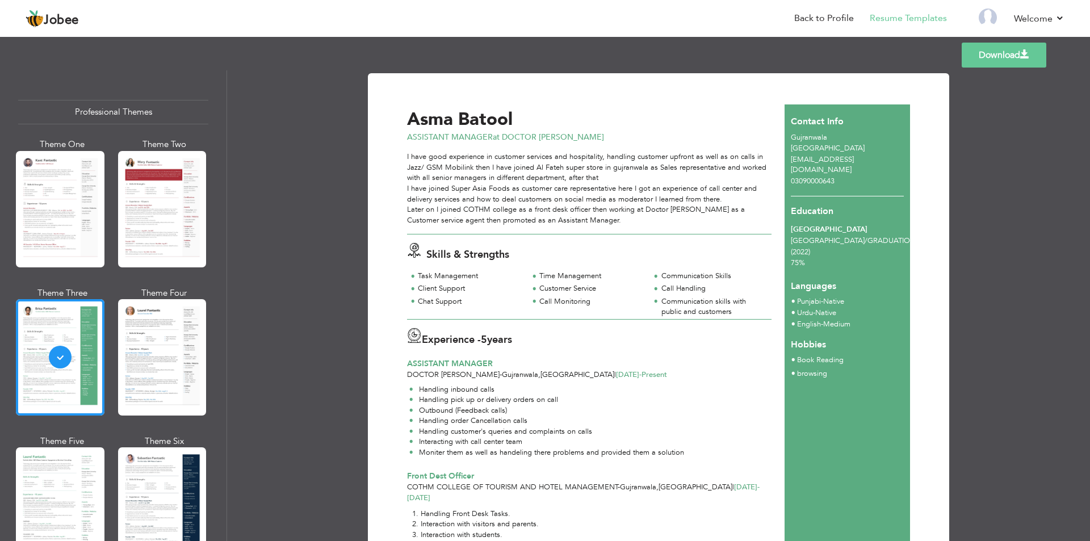
click at [465, 420] on li "Handling order Cancellation calls" at bounding box center [546, 420] width 275 height 11
click at [469, 425] on li "Handling order Cancellation calls" at bounding box center [546, 420] width 275 height 11
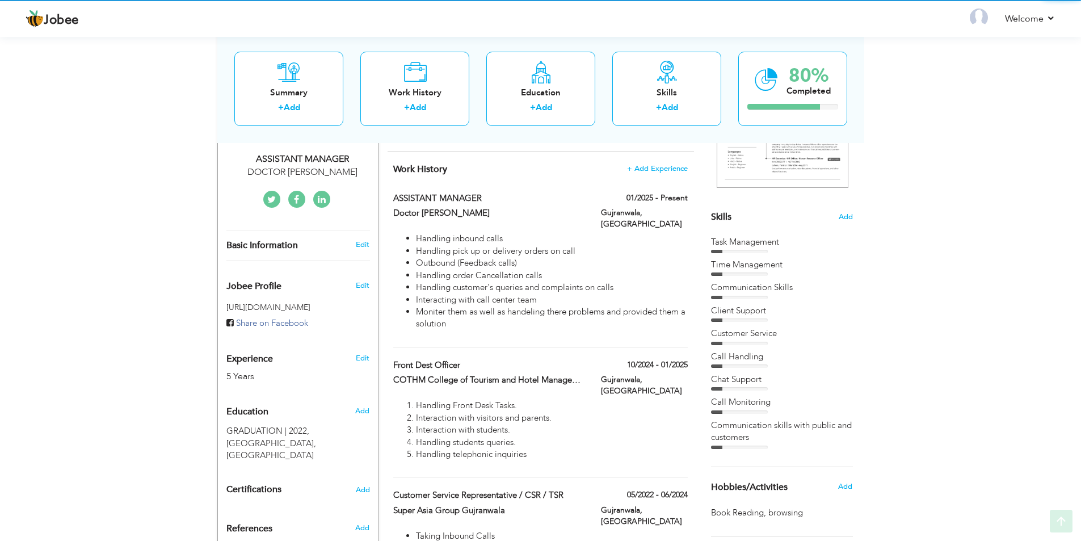
scroll to position [227, 0]
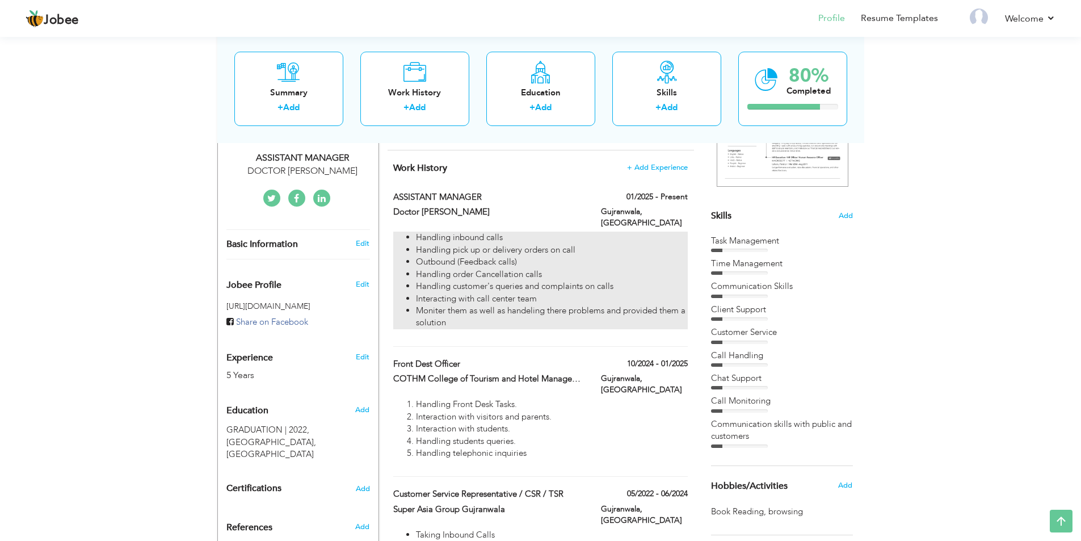
click at [456, 268] on li "Handling order Cancellation calls" at bounding box center [551, 274] width 271 height 12
type input "ASSISTANT MANAGER"
type input "Doctor [PERSON_NAME]"
type input "01/2025"
type input "[GEOGRAPHIC_DATA]"
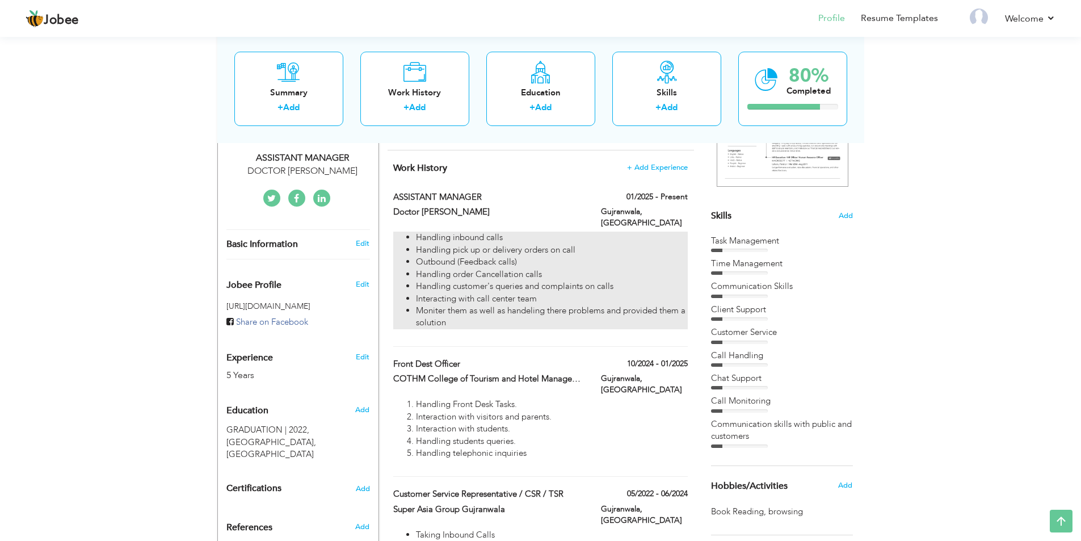
type input "Gujranwala"
checkbox input "true"
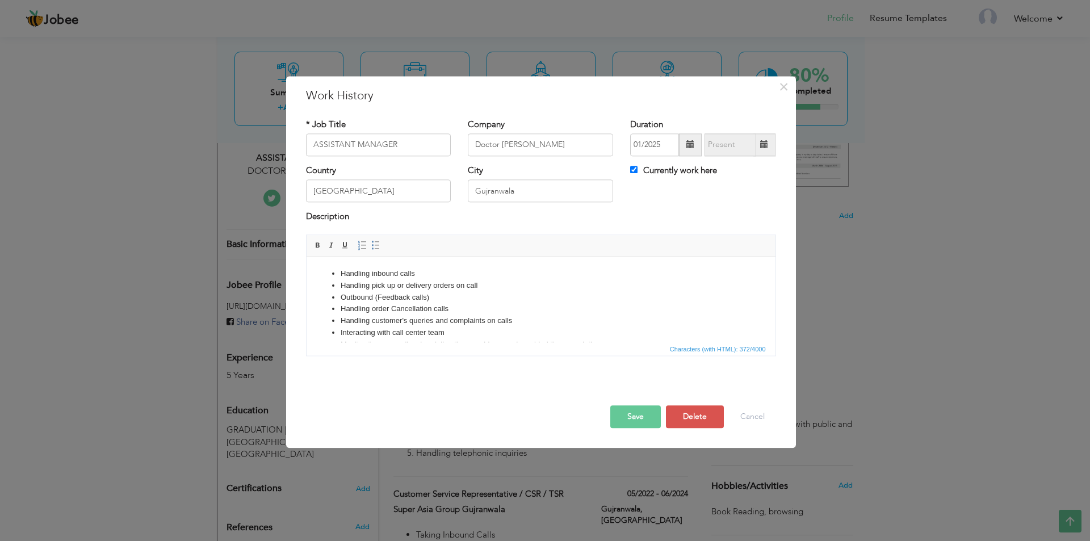
click at [385, 308] on li "Handling order Cancellation calls" at bounding box center [540, 309] width 401 height 12
click at [388, 308] on li "Handling order Cancellation calls" at bounding box center [540, 309] width 401 height 12
click at [633, 411] on button "Save" at bounding box center [635, 416] width 51 height 23
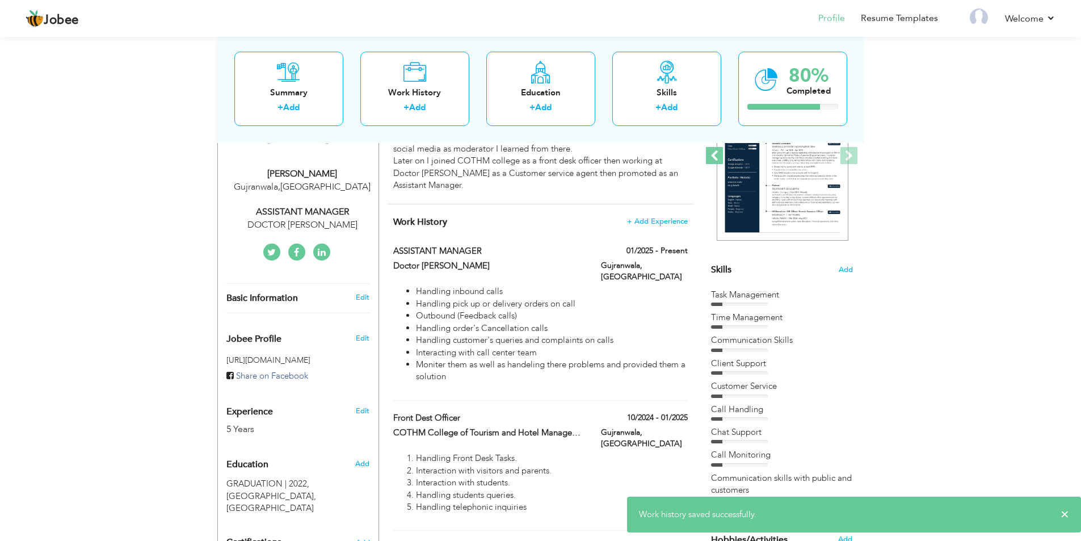
scroll to position [0, 0]
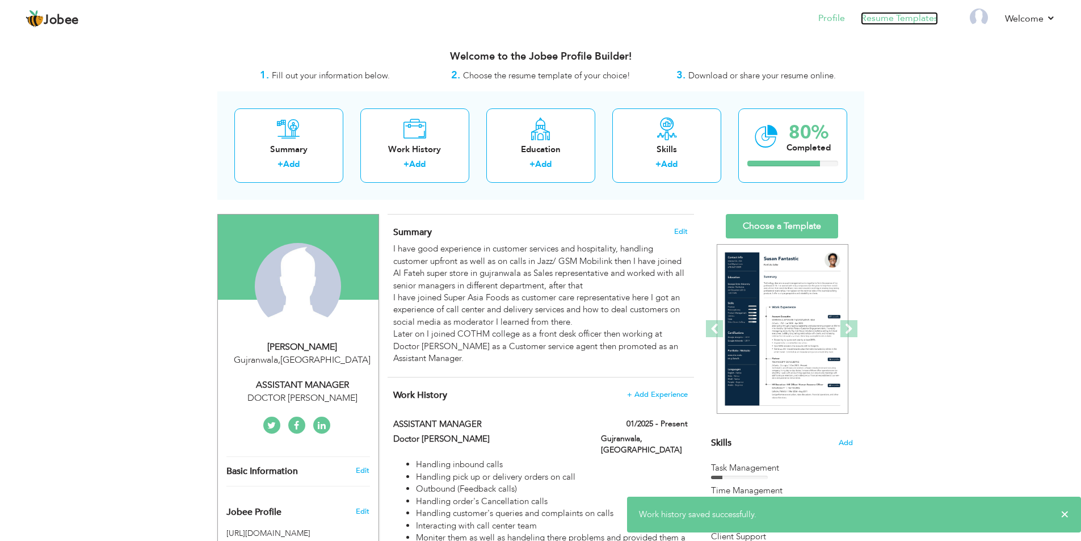
click at [900, 24] on link "Resume Templates" at bounding box center [899, 18] width 77 height 13
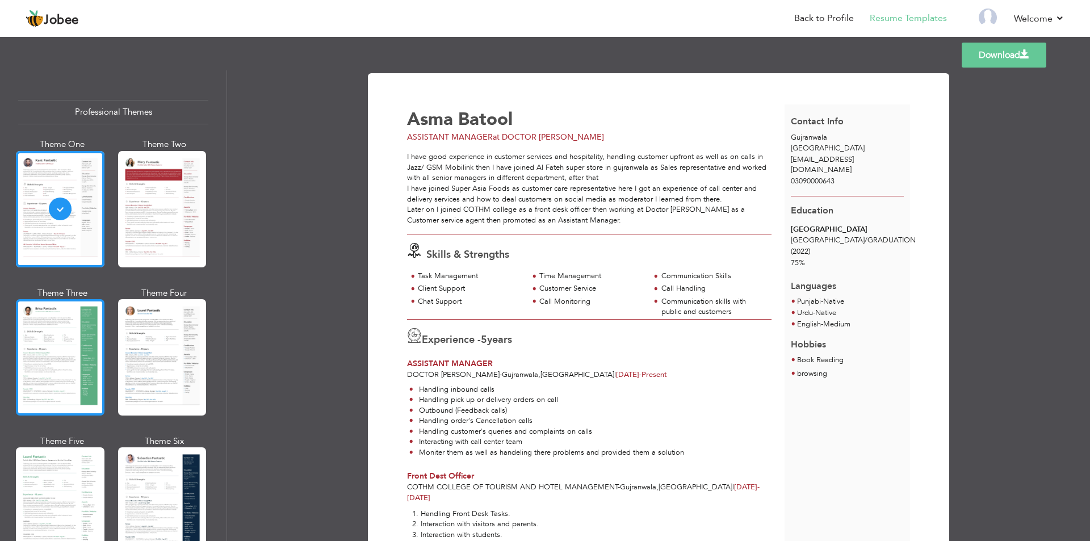
click at [56, 339] on div at bounding box center [60, 357] width 89 height 116
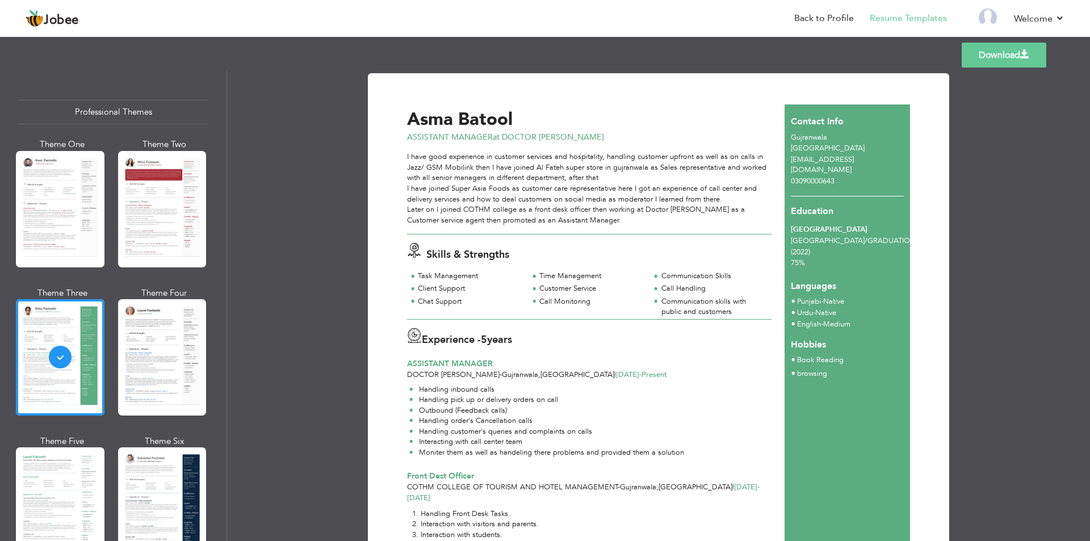
click at [1024, 54] on span at bounding box center [1024, 54] width 9 height 9
click at [827, 20] on link "Back to Profile" at bounding box center [824, 18] width 60 height 13
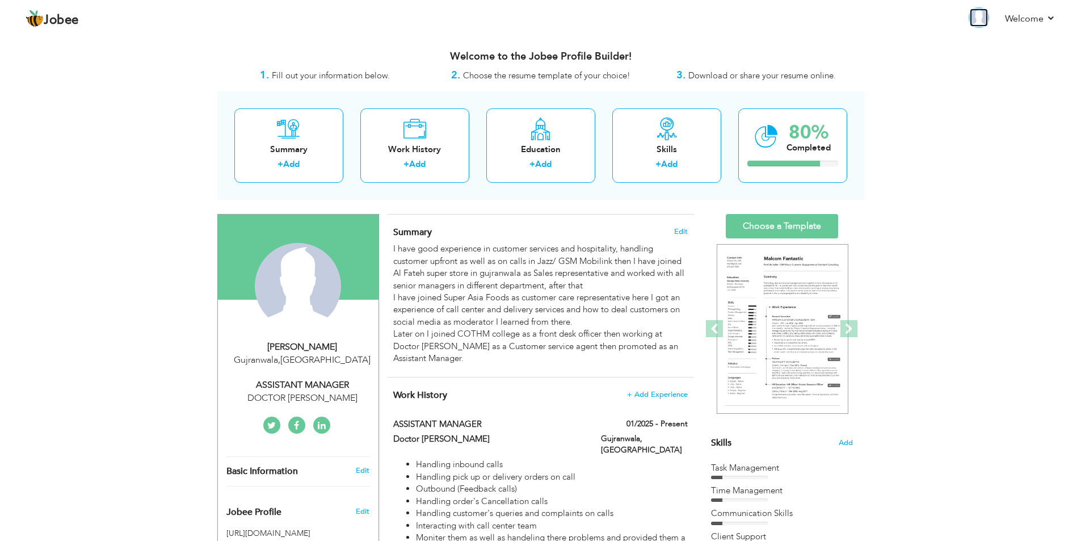
click at [977, 16] on img at bounding box center [979, 18] width 18 height 18
click at [982, 22] on img at bounding box center [979, 18] width 18 height 18
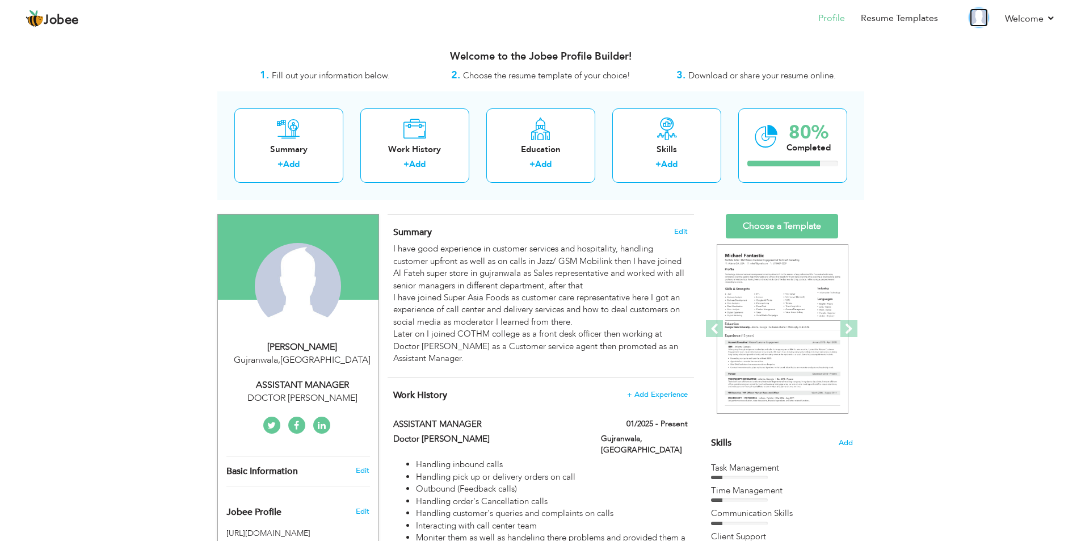
click at [977, 23] on img at bounding box center [979, 18] width 18 height 18
click at [981, 17] on img at bounding box center [979, 18] width 18 height 18
click at [1002, 15] on li "Welcome Settings Log off" at bounding box center [1022, 19] width 66 height 31
click at [983, 77] on link "Log off" at bounding box center [1004, 77] width 102 height 24
